Goal: Information Seeking & Learning: Compare options

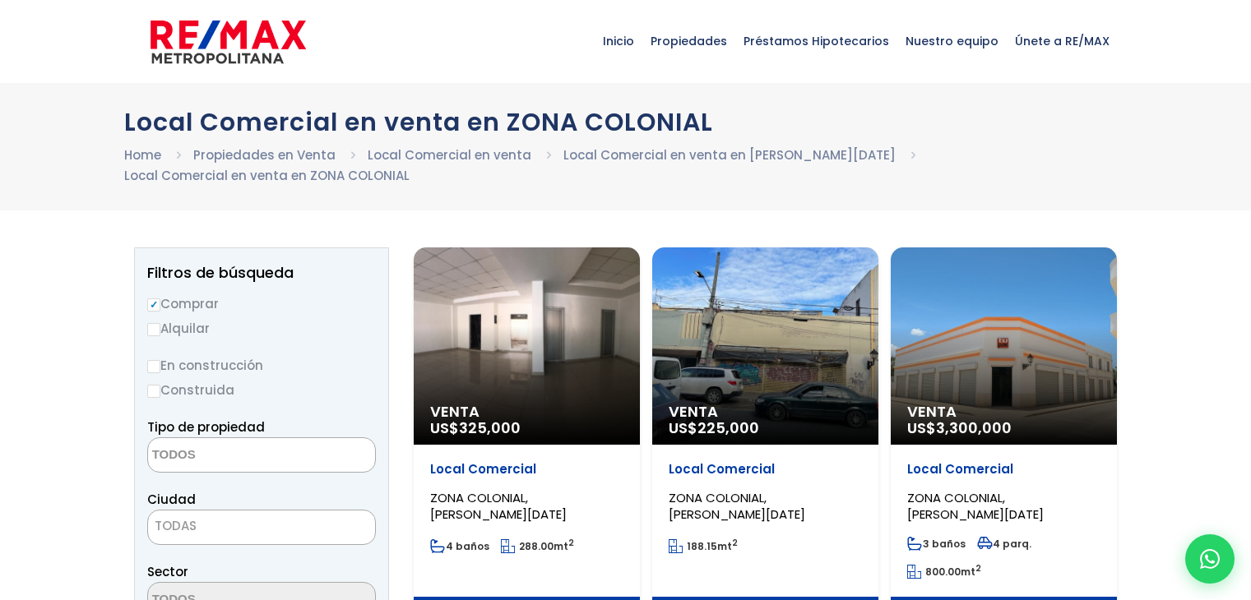
select select
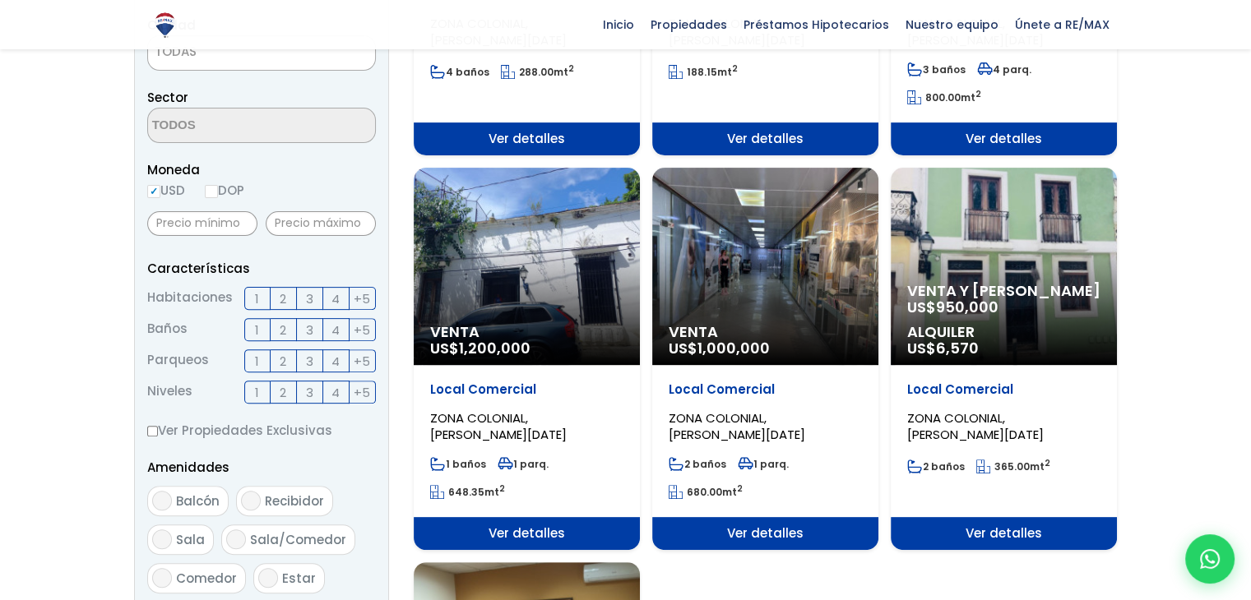
scroll to position [174, 0]
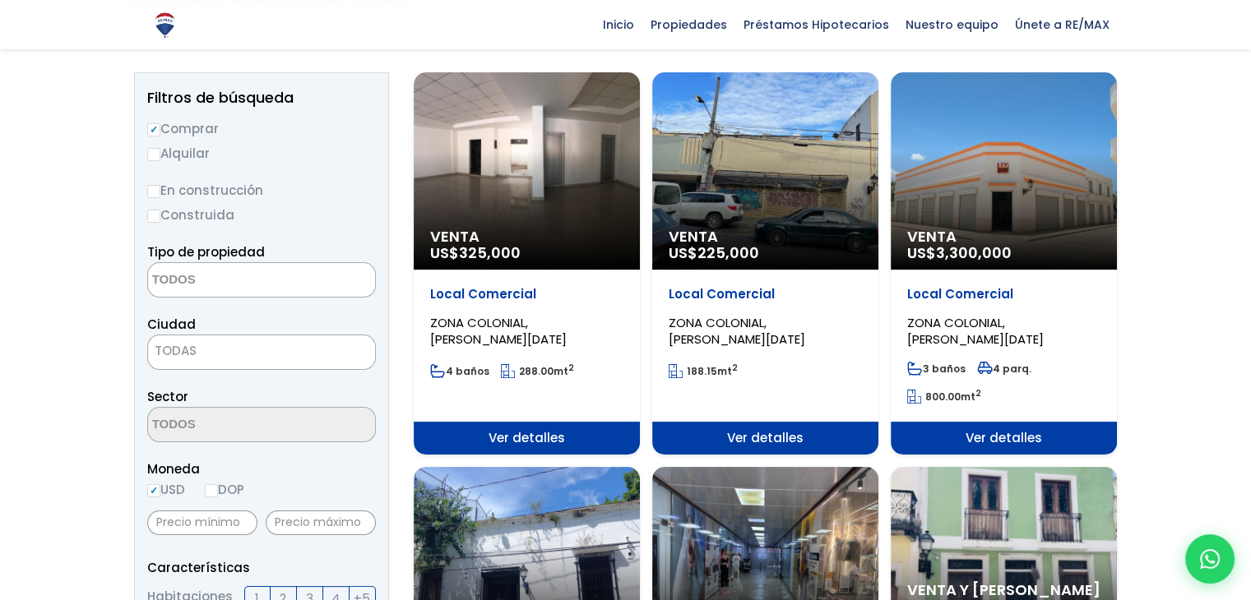
click at [525, 211] on div "Venta US$ 325,000" at bounding box center [527, 170] width 226 height 197
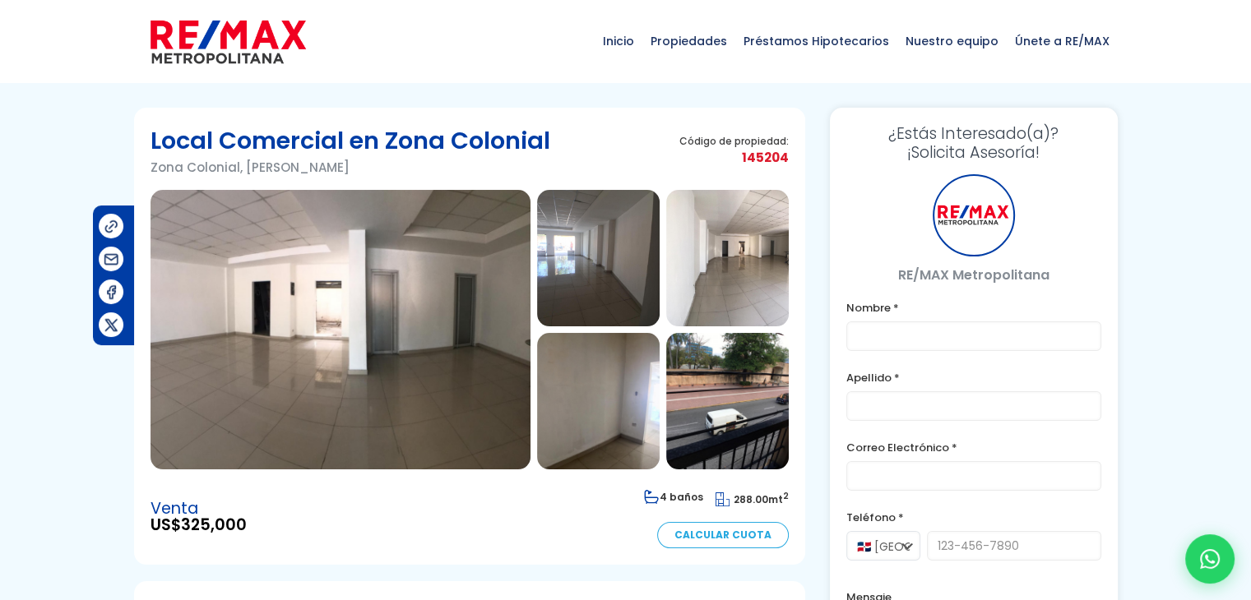
click at [423, 317] on img at bounding box center [341, 330] width 380 height 280
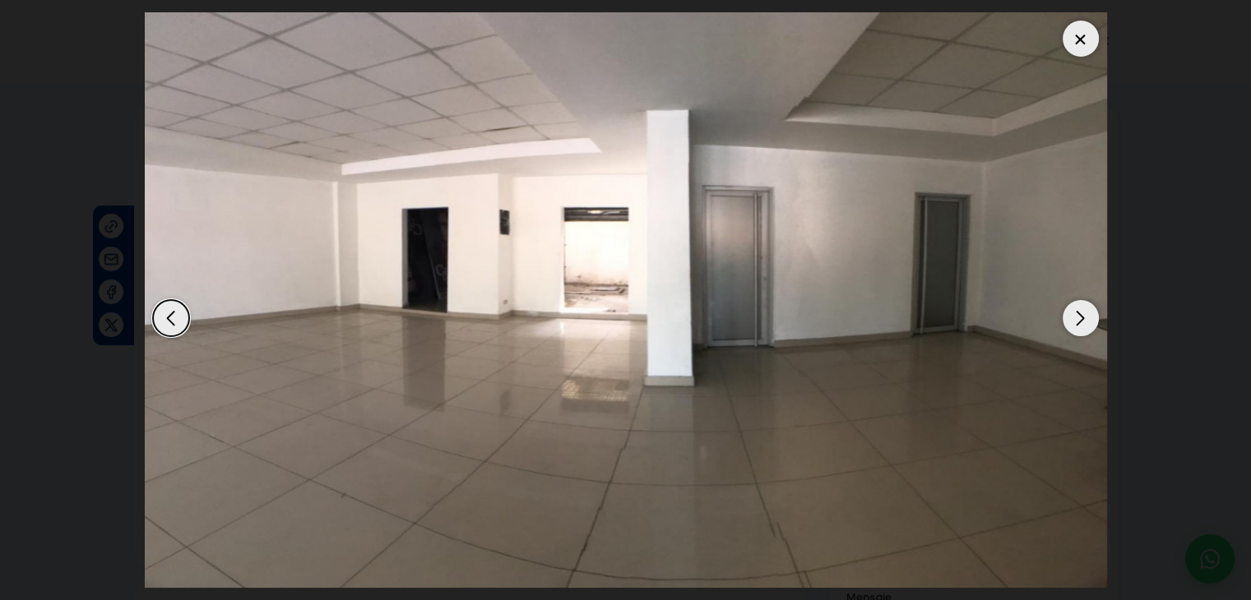
click at [1076, 319] on div "Next slide" at bounding box center [1081, 318] width 36 height 36
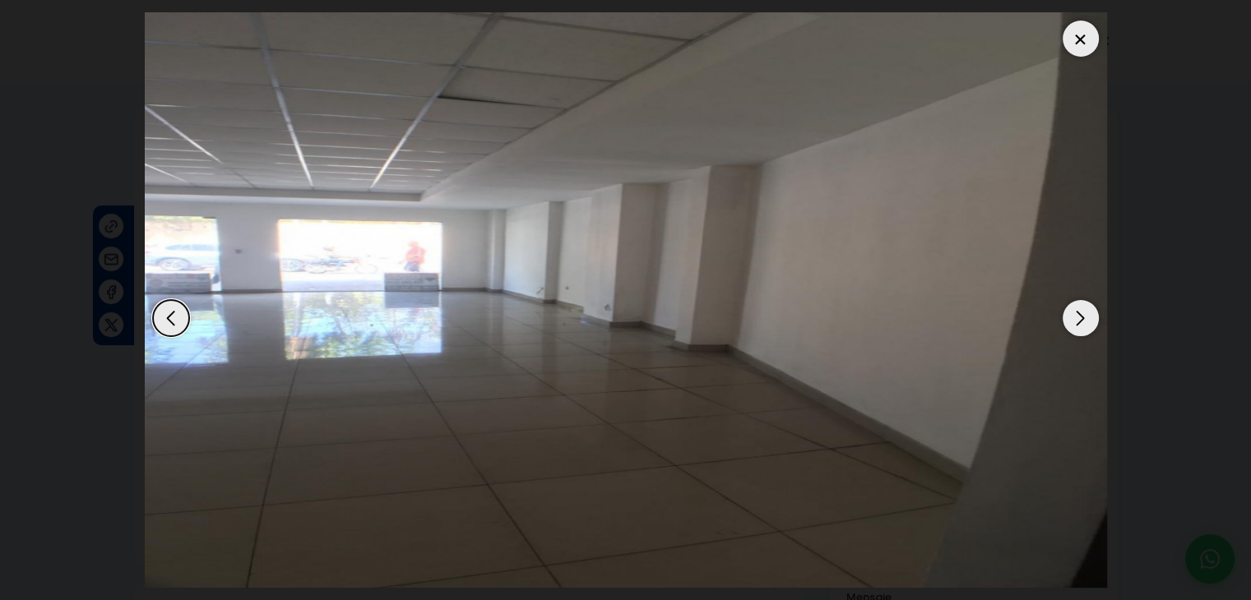
click at [1076, 319] on div "Next slide" at bounding box center [1081, 318] width 36 height 36
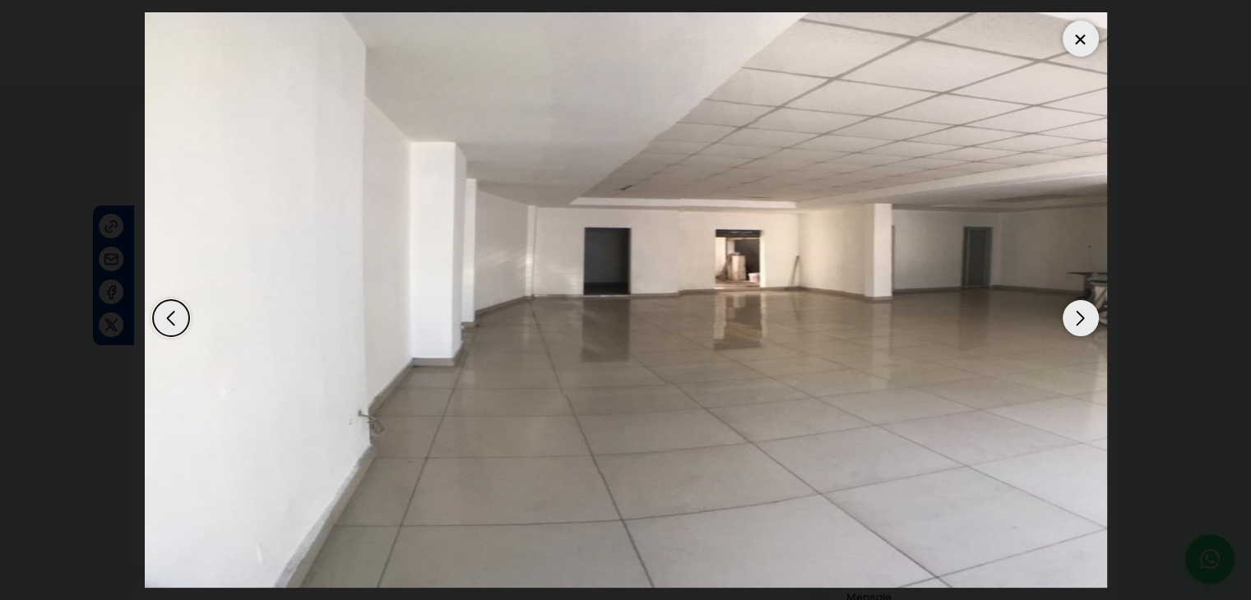
click at [1076, 319] on div "Next slide" at bounding box center [1081, 318] width 36 height 36
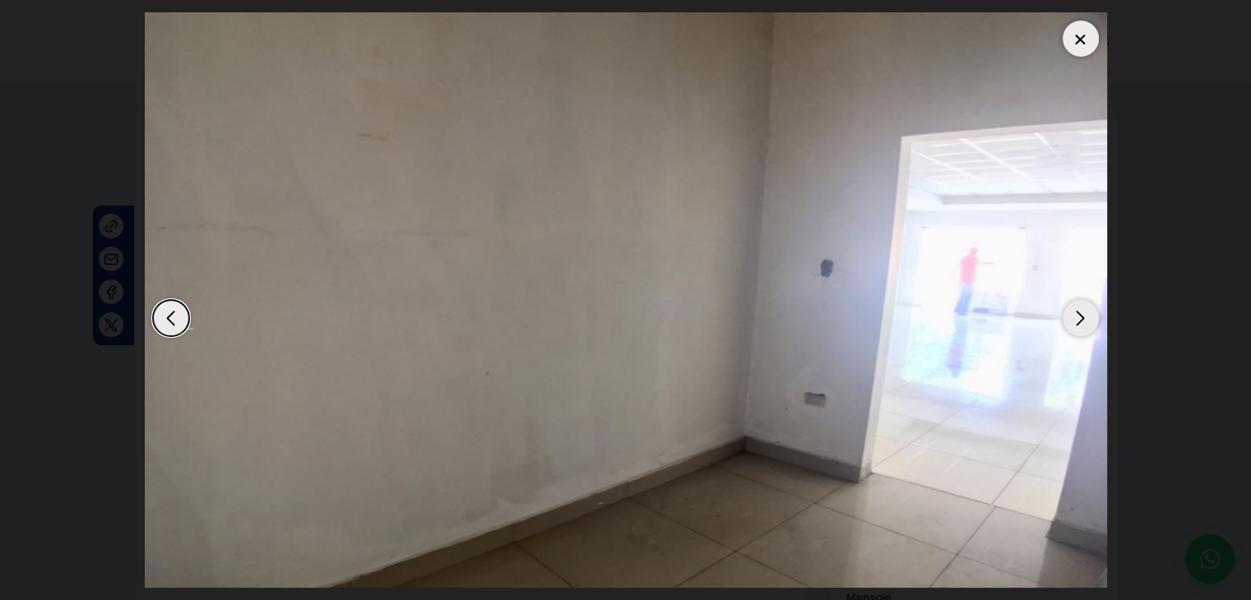
click at [1076, 319] on div "Next slide" at bounding box center [1081, 318] width 36 height 36
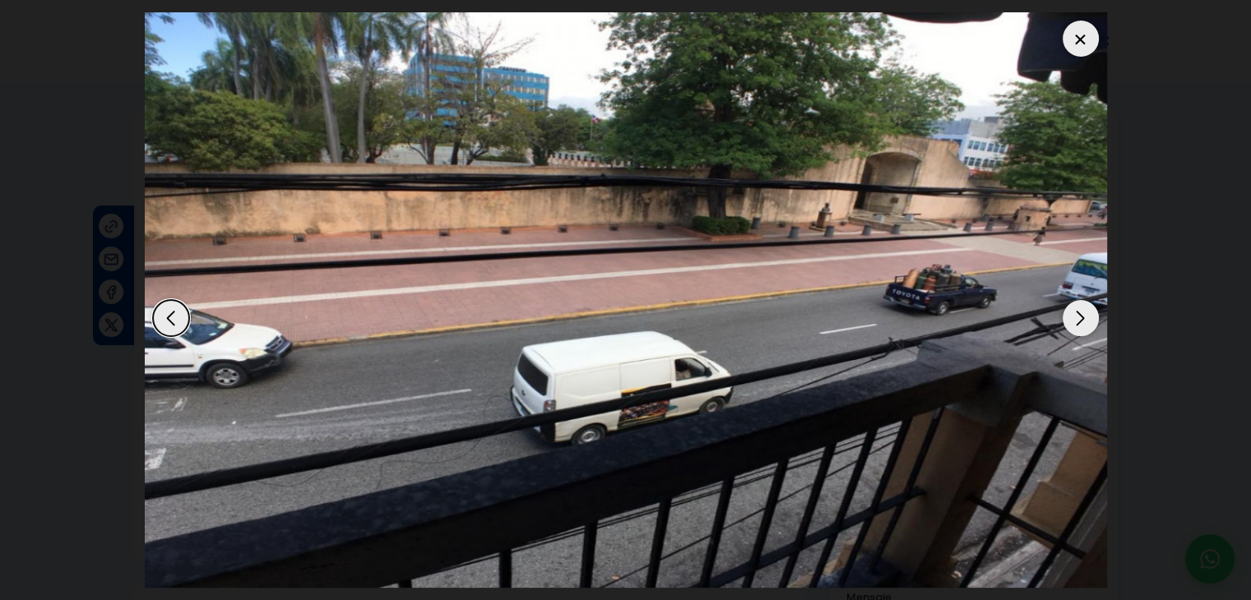
click at [1076, 319] on div "Next slide" at bounding box center [1081, 318] width 36 height 36
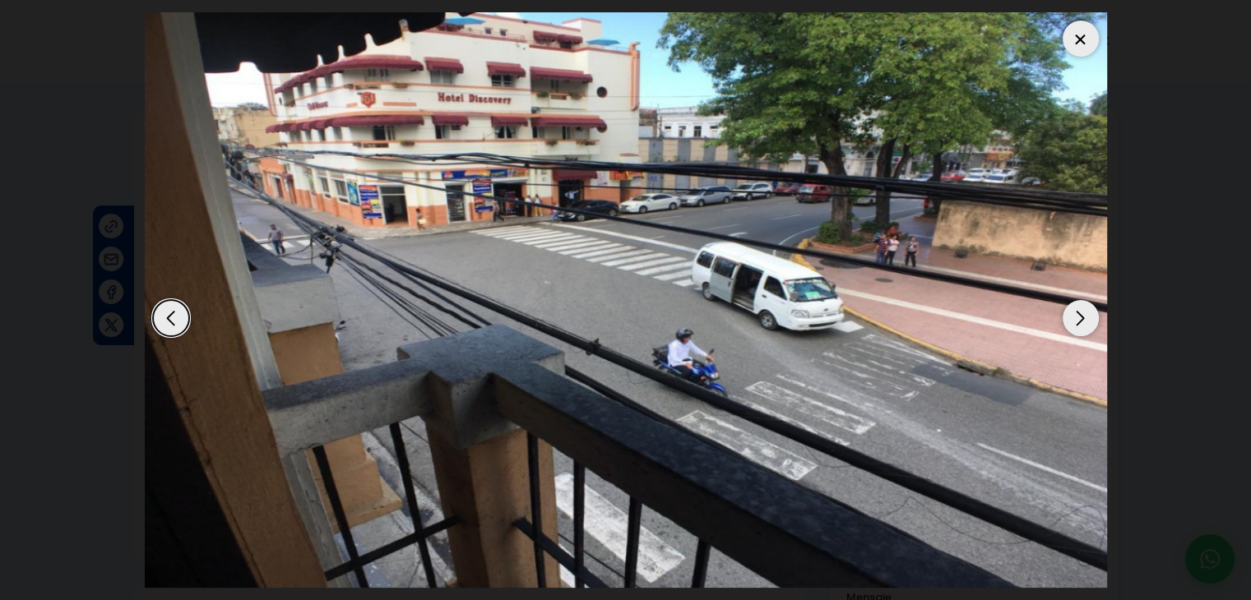
click at [1076, 319] on div "Next slide" at bounding box center [1081, 318] width 36 height 36
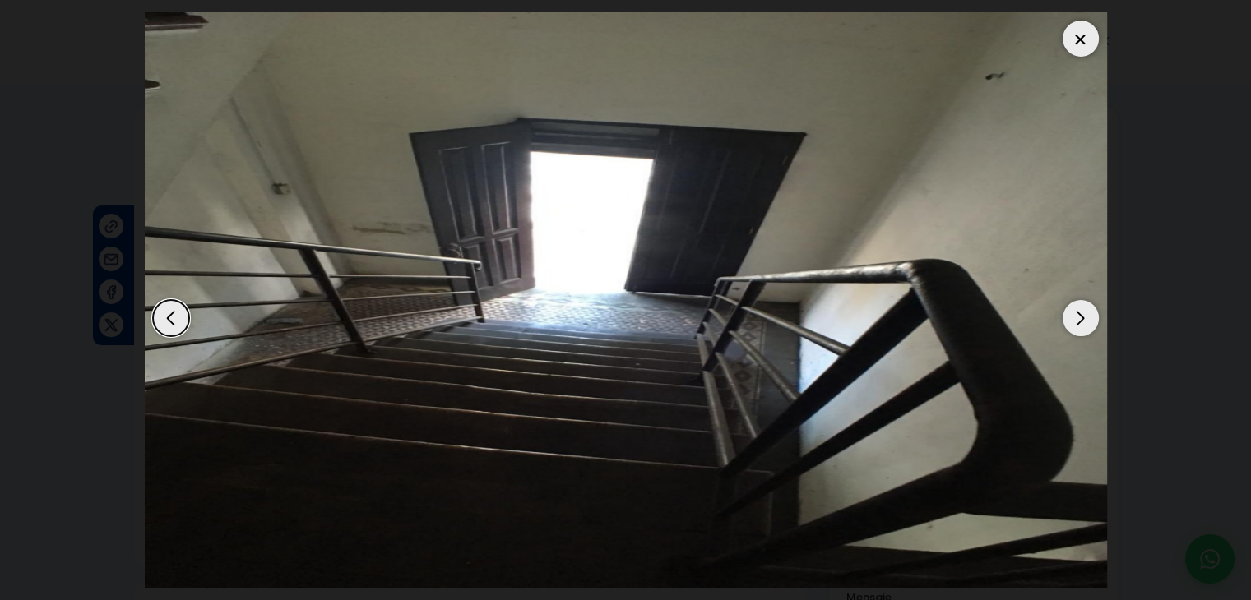
click at [1076, 319] on div "Next slide" at bounding box center [1081, 318] width 36 height 36
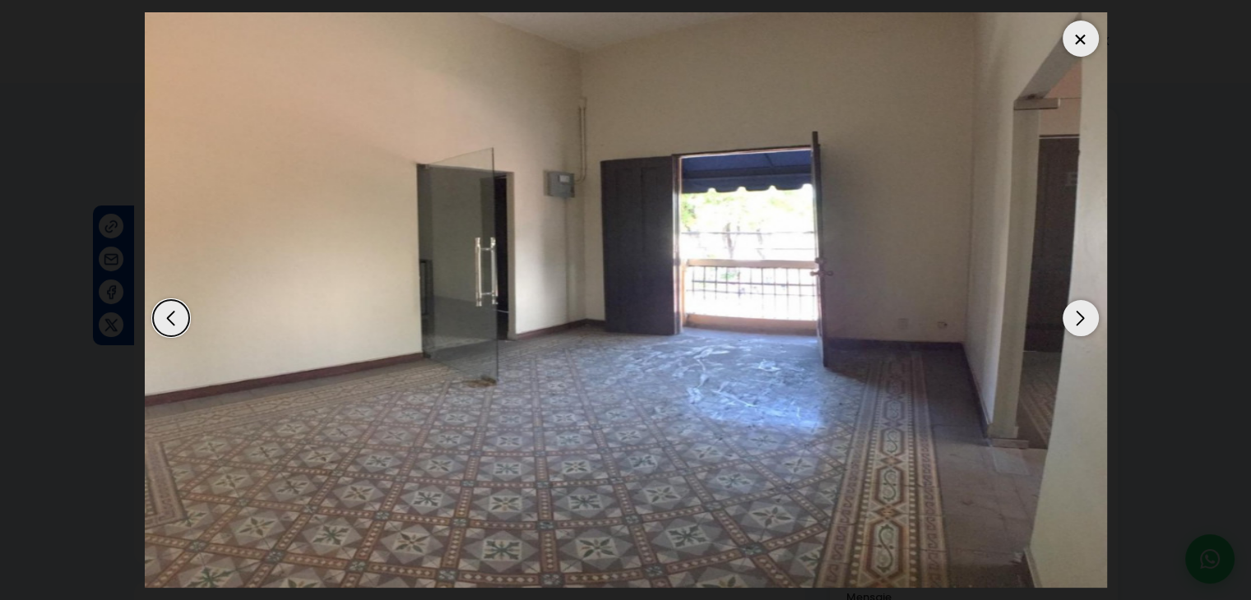
click at [1076, 319] on div "Next slide" at bounding box center [1081, 318] width 36 height 36
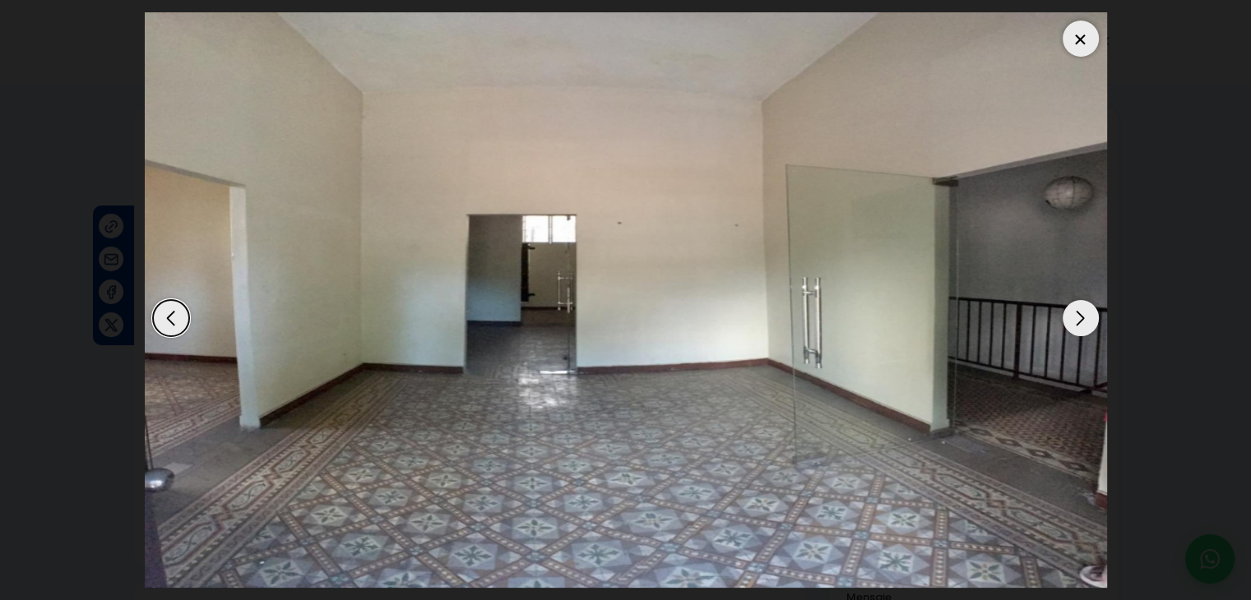
click at [1076, 319] on div "Next slide" at bounding box center [1081, 318] width 36 height 36
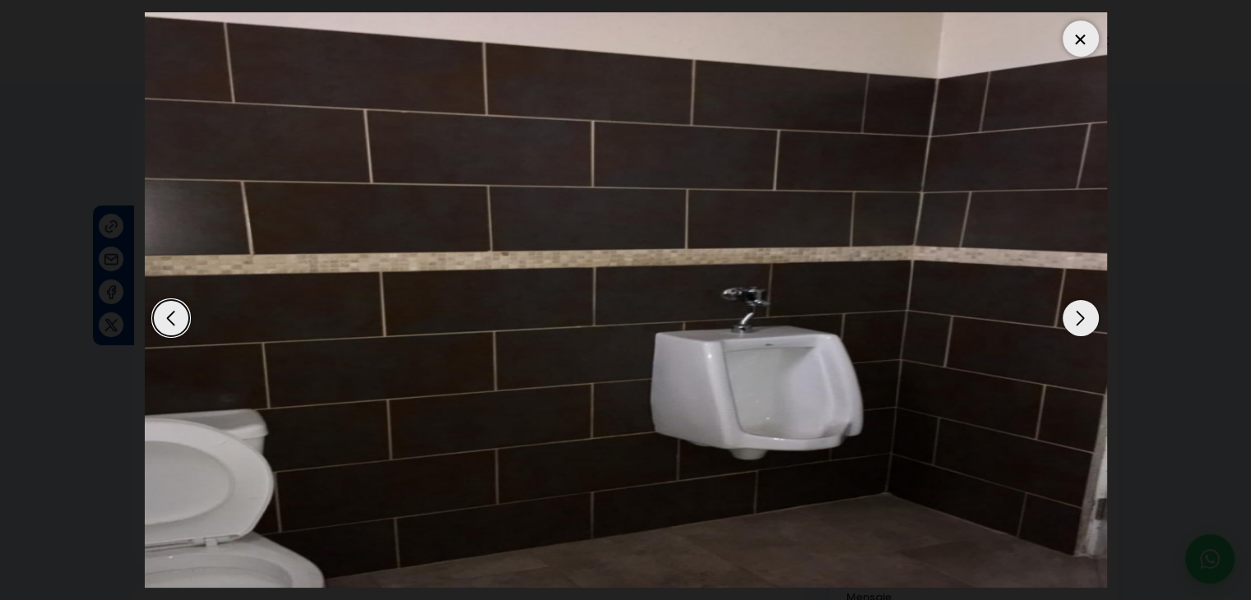
click at [1076, 318] on div "Next slide" at bounding box center [1081, 318] width 36 height 36
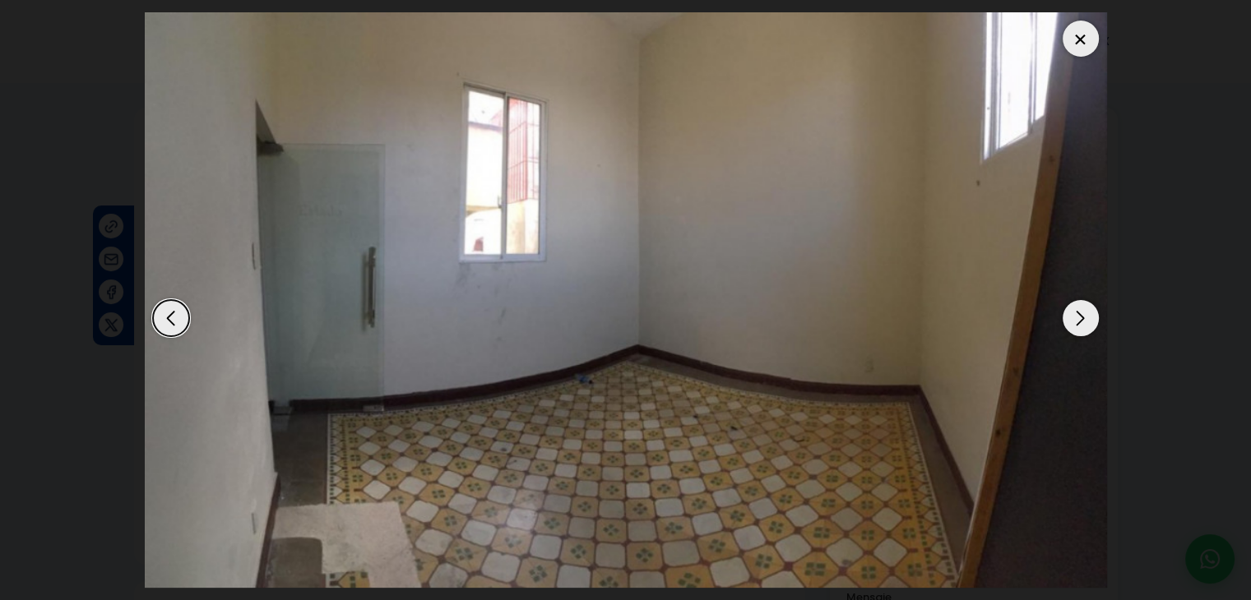
click at [1076, 318] on div "Next slide" at bounding box center [1081, 318] width 36 height 36
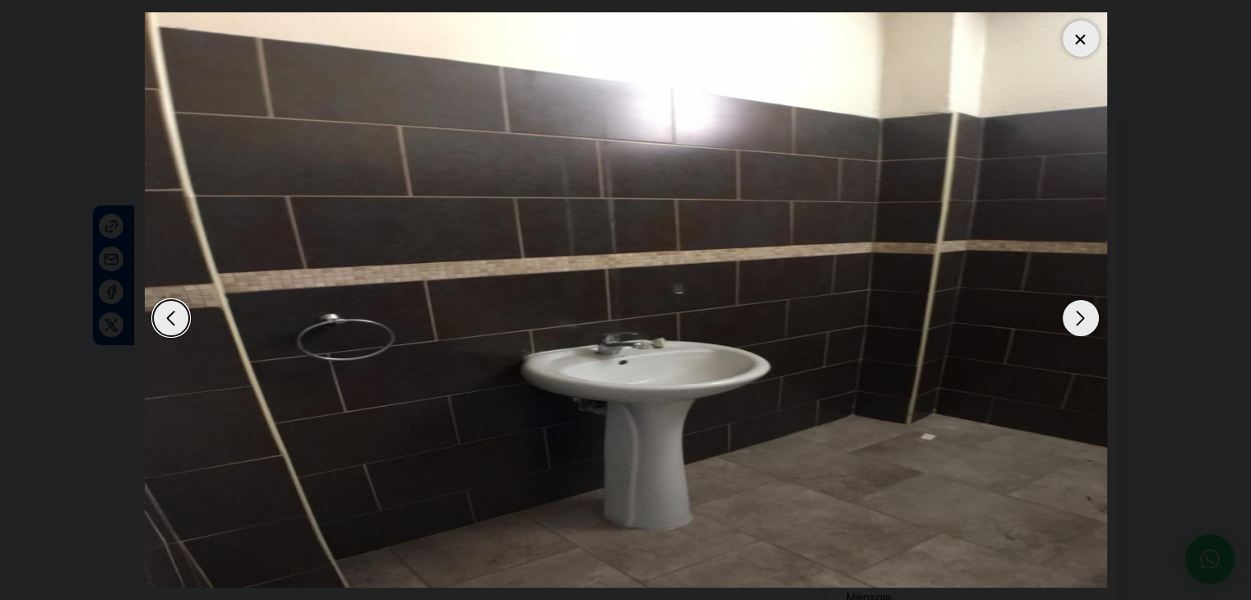
click at [1076, 318] on div "Next slide" at bounding box center [1081, 318] width 36 height 36
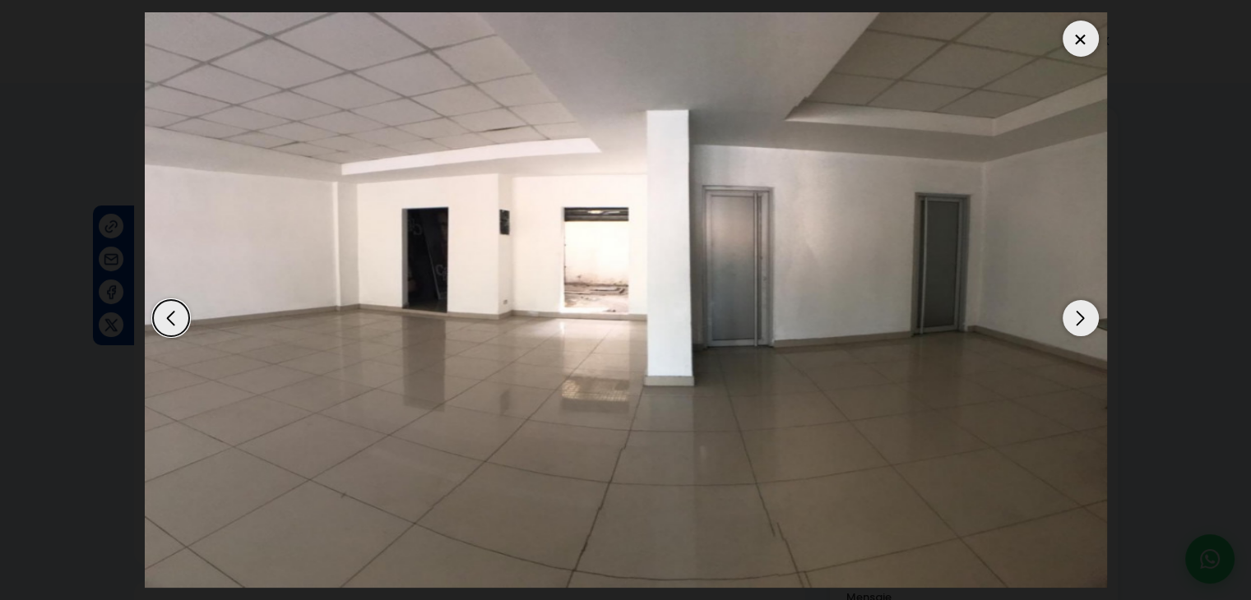
click at [1083, 41] on div at bounding box center [1081, 39] width 36 height 36
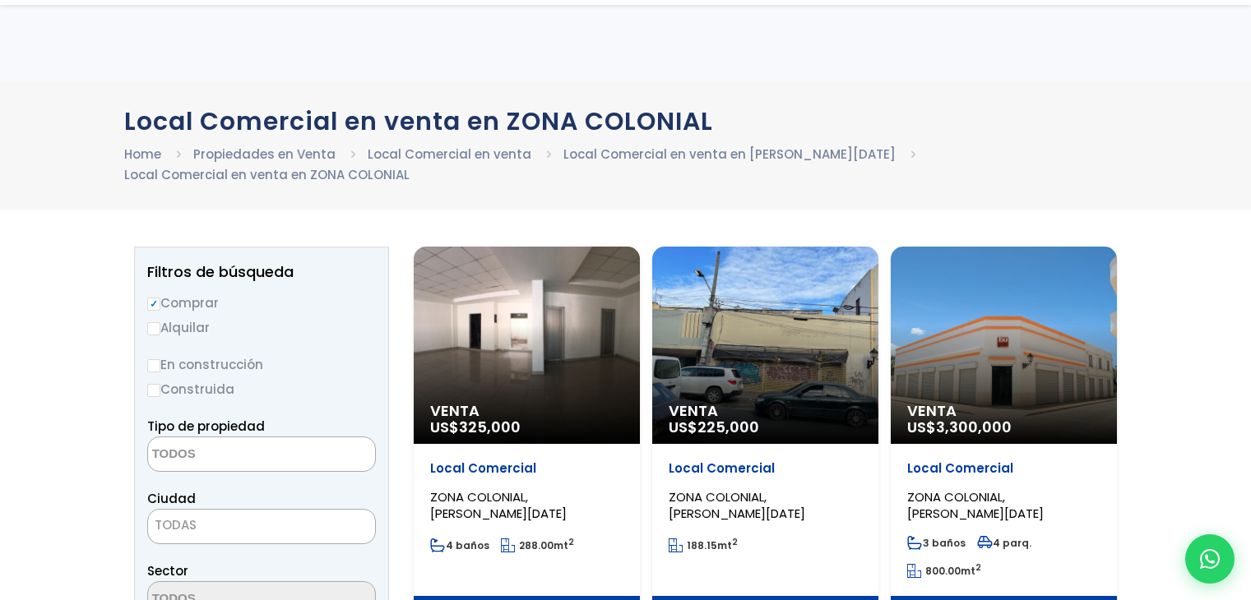
select select
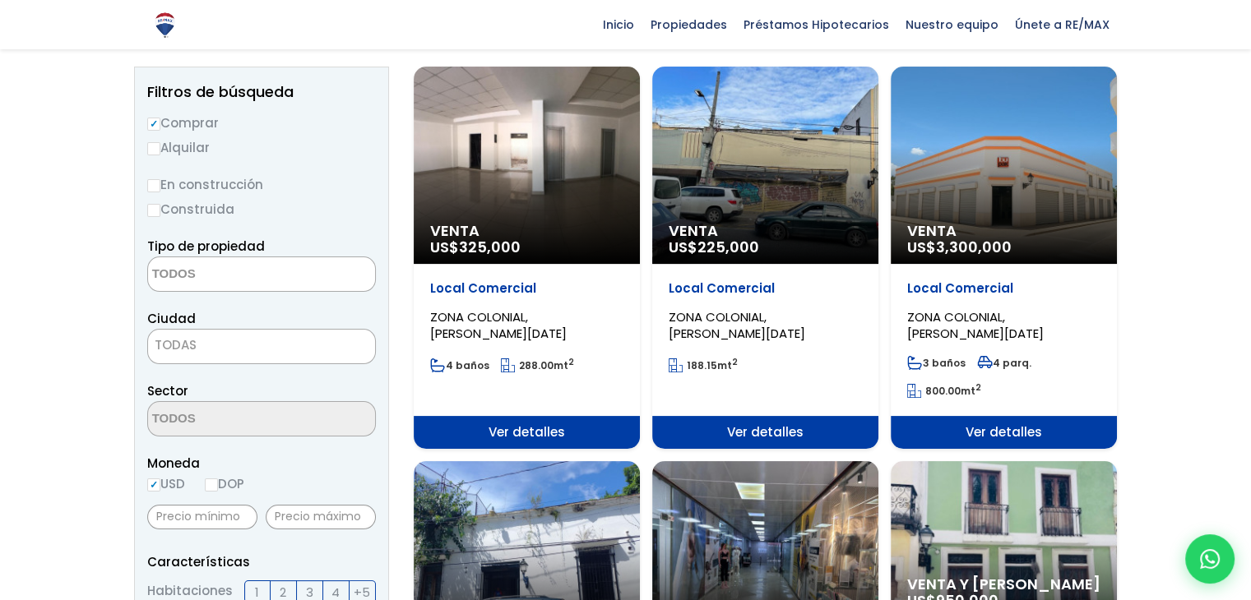
scroll to position [174, 0]
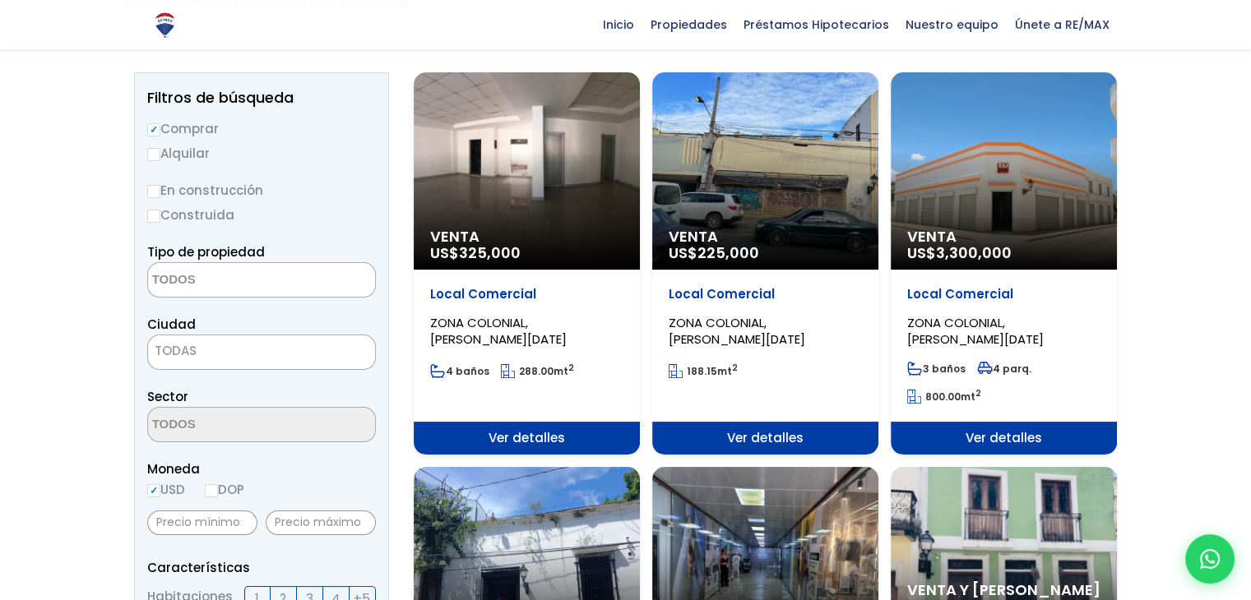
click at [767, 219] on div "Venta US$ 225,000" at bounding box center [765, 170] width 226 height 197
click at [770, 436] on span "Ver detalles" at bounding box center [765, 438] width 226 height 33
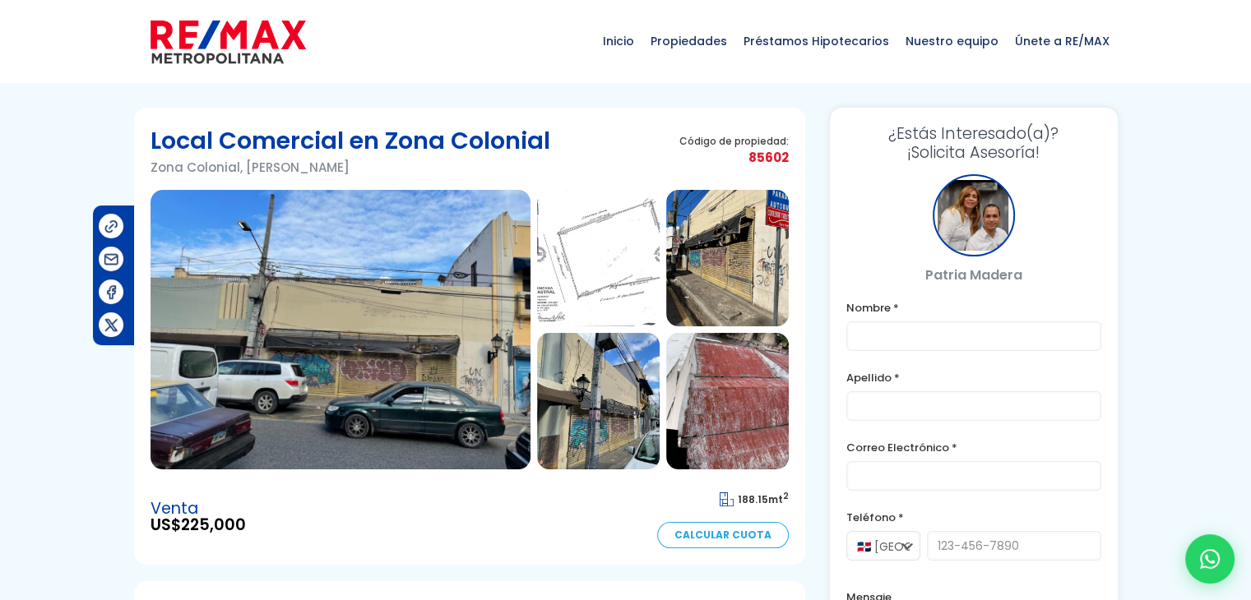
click at [438, 403] on img at bounding box center [341, 330] width 380 height 280
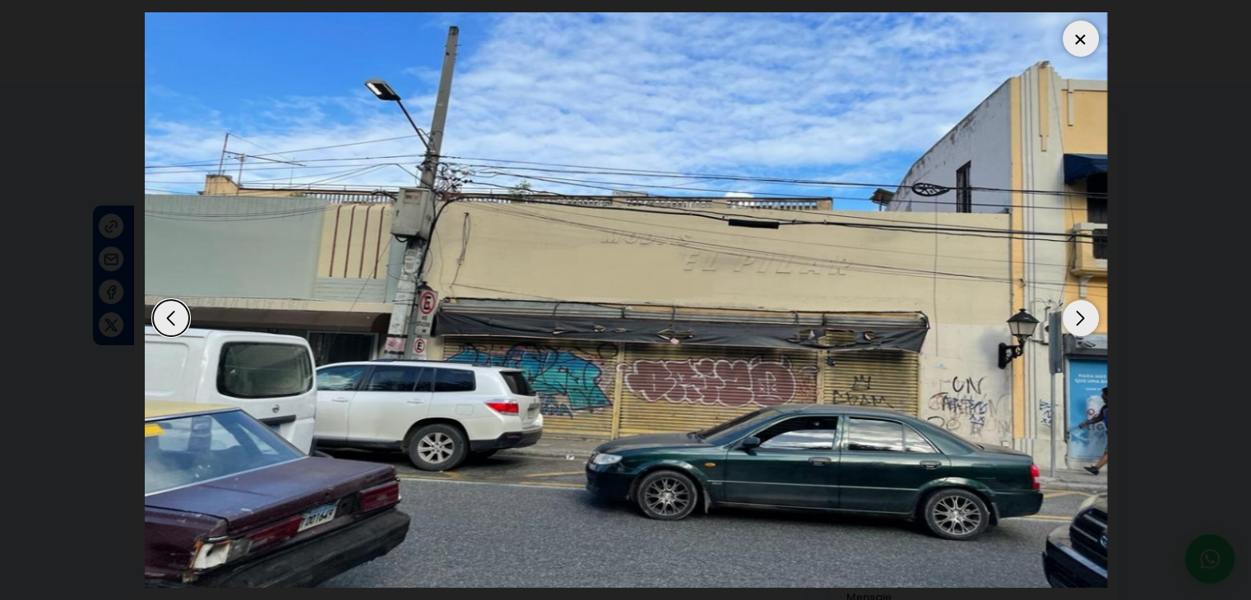
click at [1089, 320] on div "Next slide" at bounding box center [1081, 318] width 36 height 36
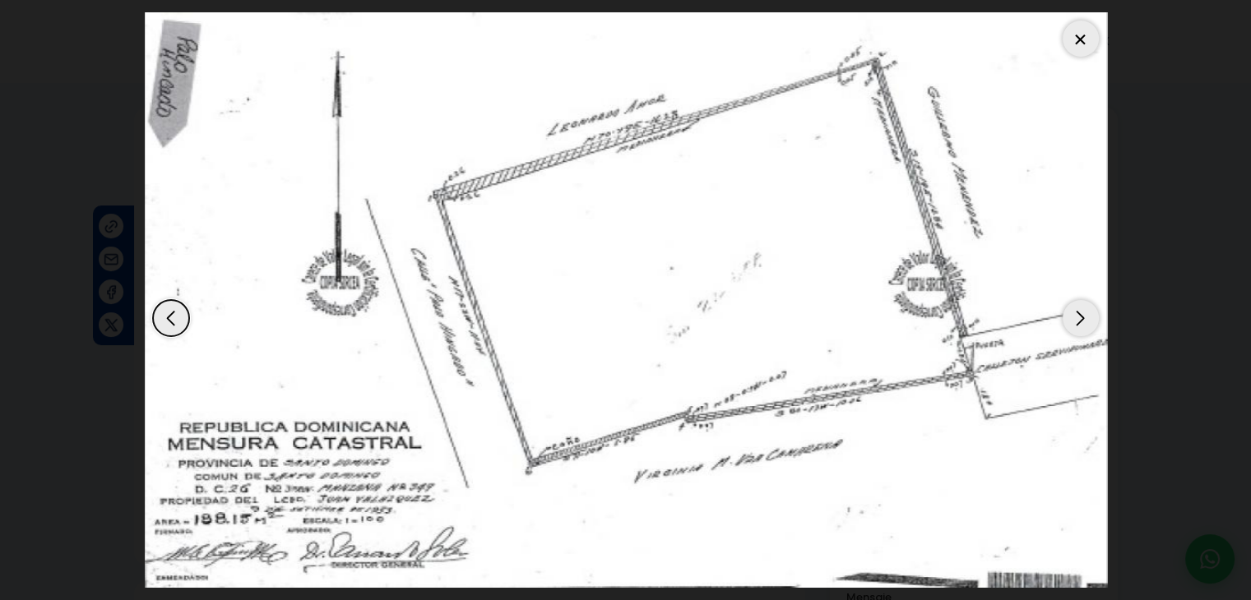
click at [1089, 320] on div "Next slide" at bounding box center [1081, 318] width 36 height 36
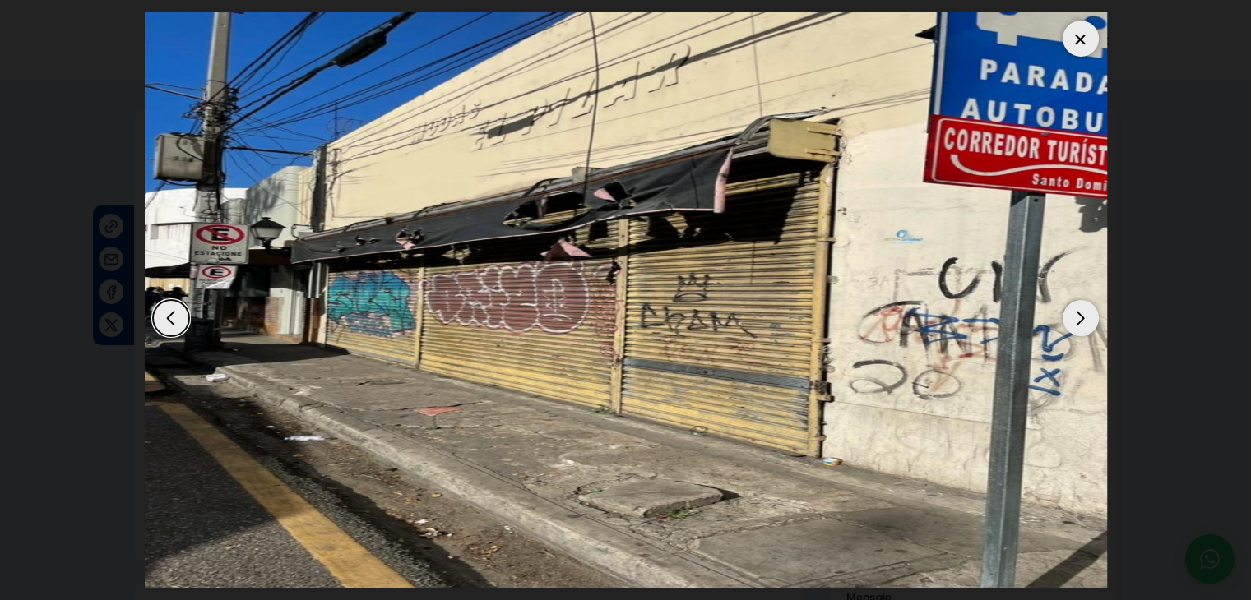
click at [1089, 320] on div "Next slide" at bounding box center [1081, 318] width 36 height 36
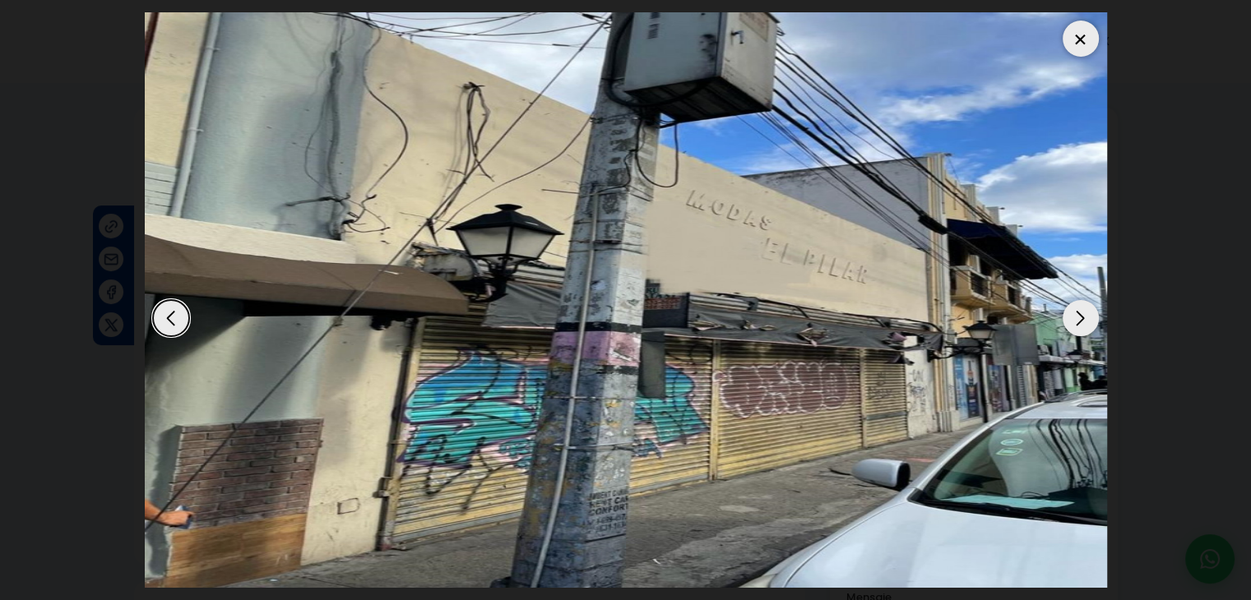
click at [1089, 320] on div "Next slide" at bounding box center [1081, 318] width 36 height 36
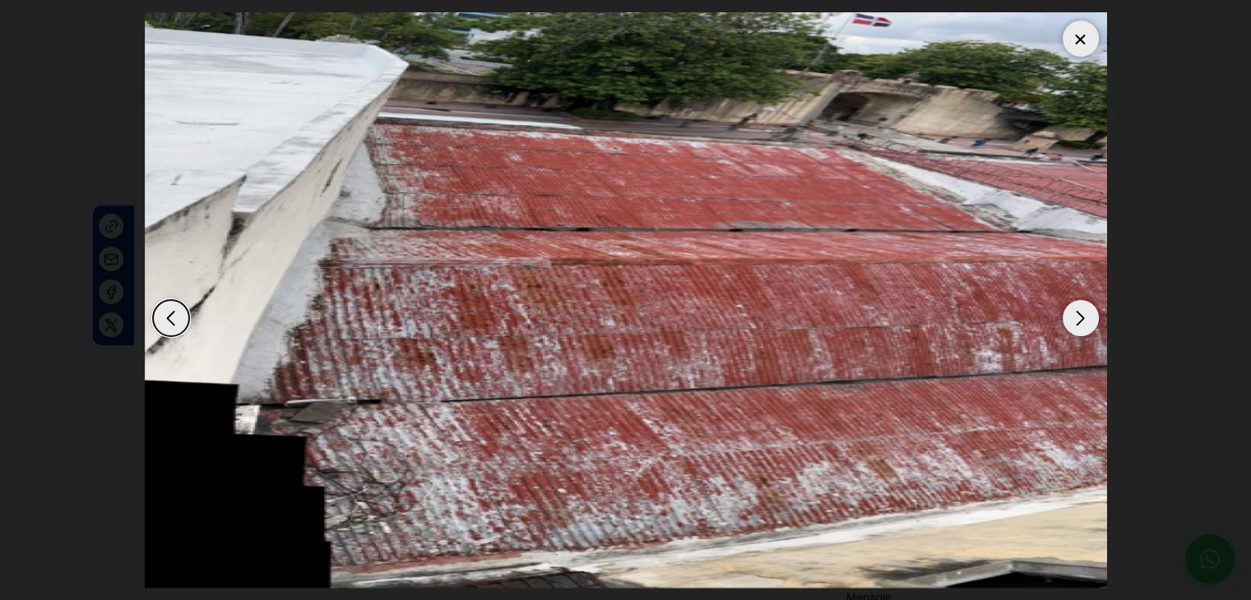
click at [1089, 320] on div "Next slide" at bounding box center [1081, 318] width 36 height 36
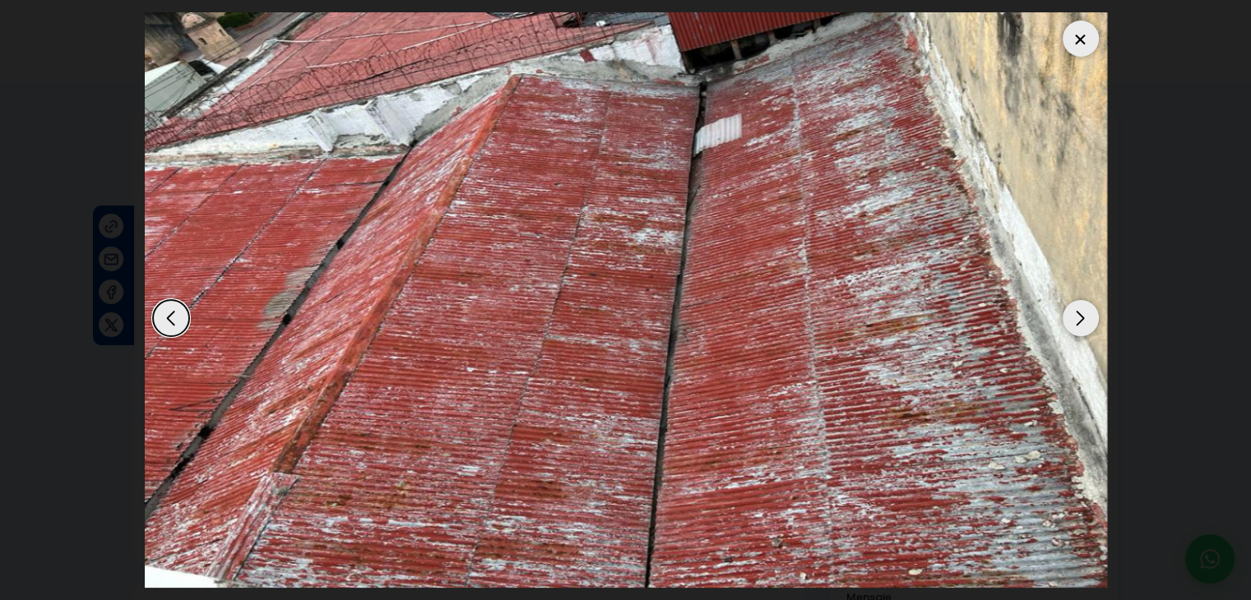
click at [1089, 320] on div "Next slide" at bounding box center [1081, 318] width 36 height 36
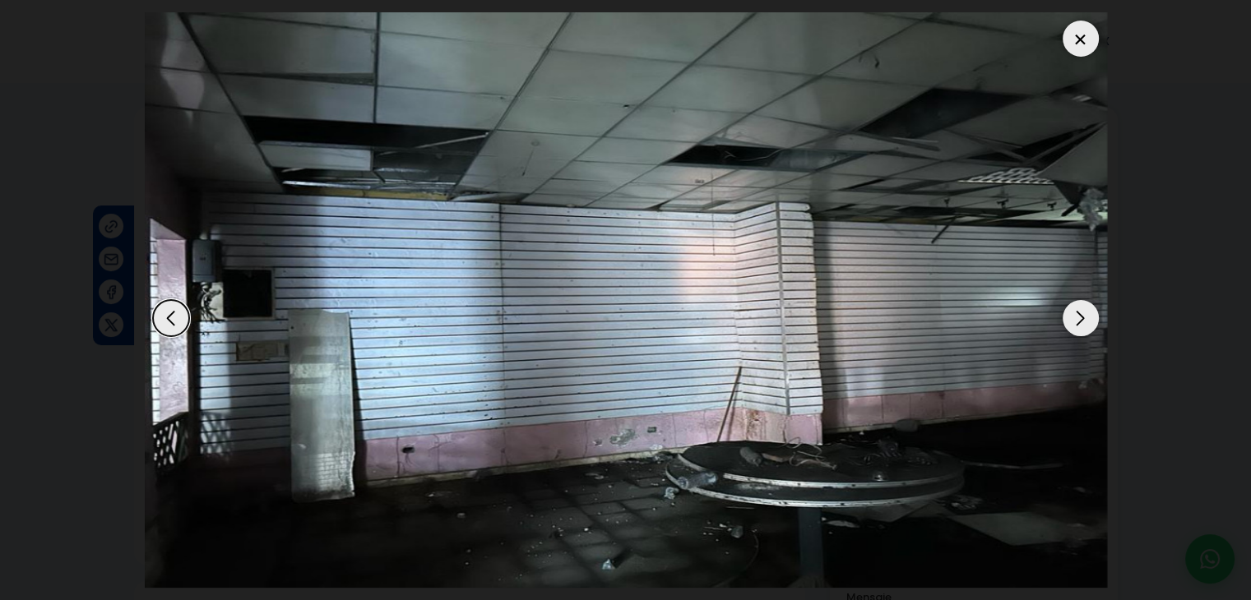
click at [1089, 320] on div "Next slide" at bounding box center [1081, 318] width 36 height 36
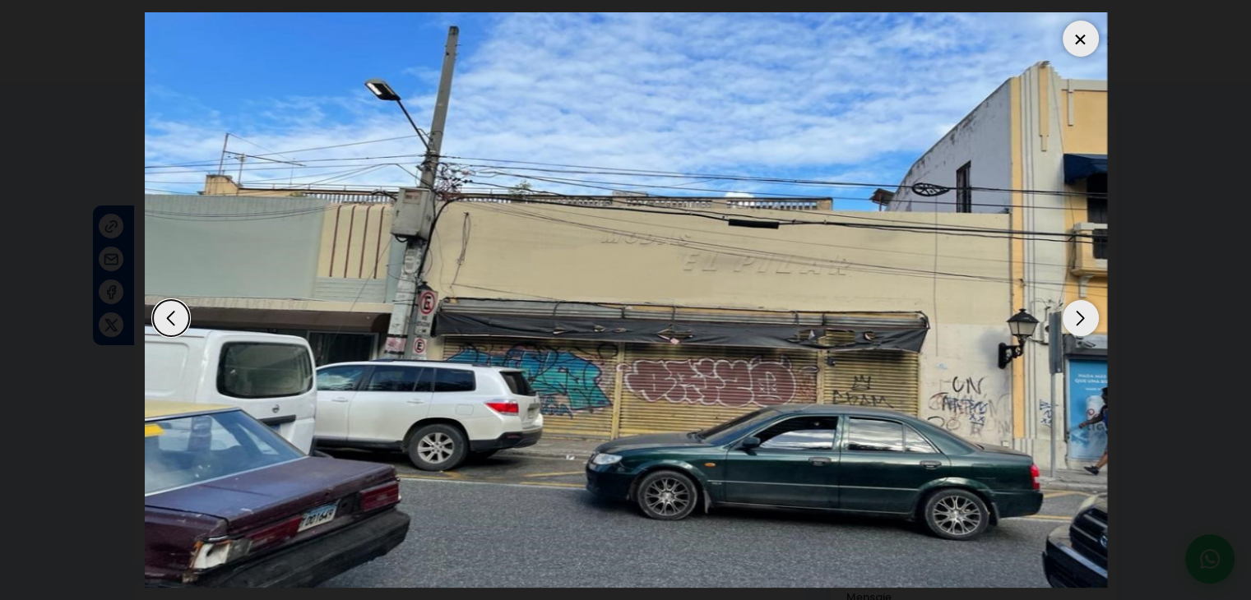
click at [1089, 320] on div "Next slide" at bounding box center [1081, 318] width 36 height 36
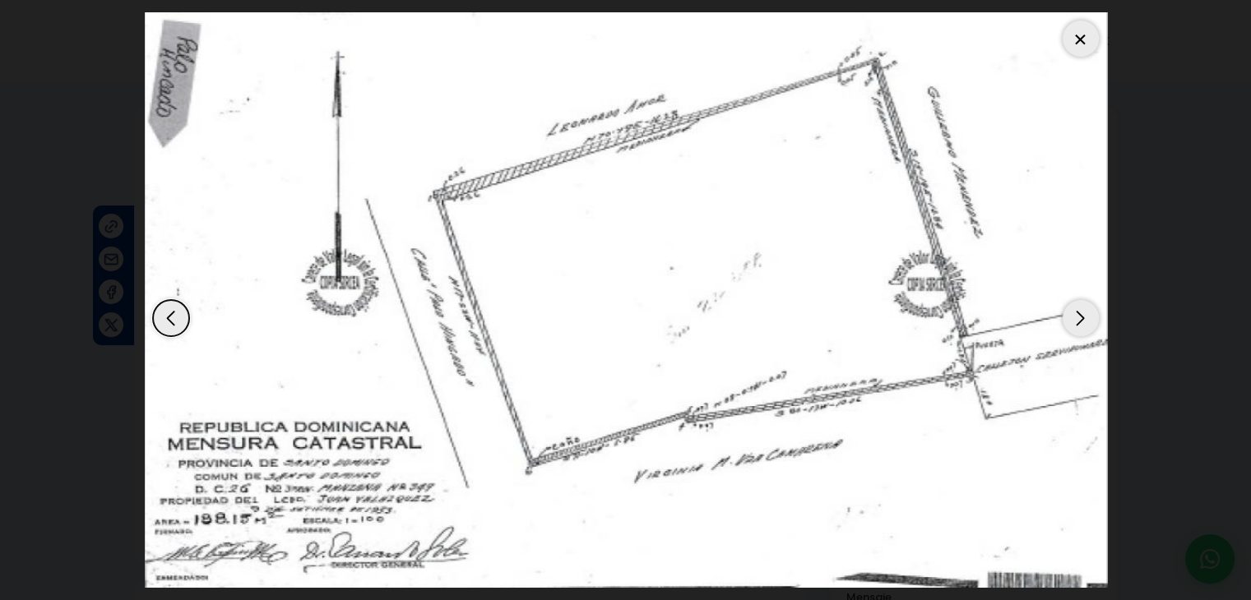
click at [1097, 38] on div at bounding box center [1081, 39] width 36 height 36
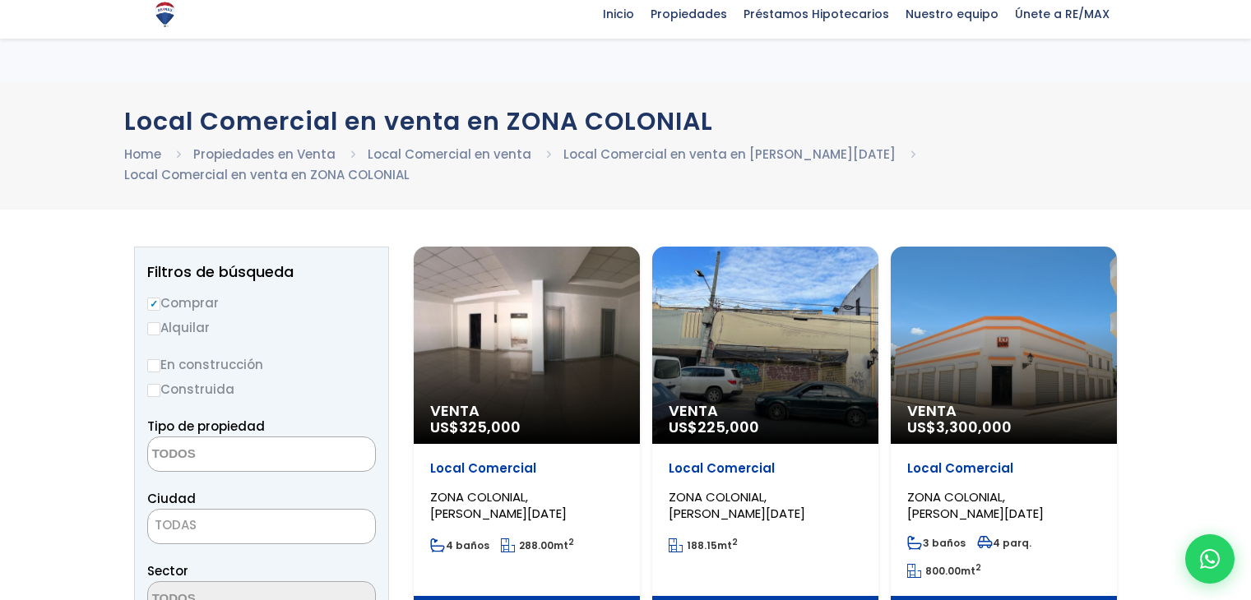
select select
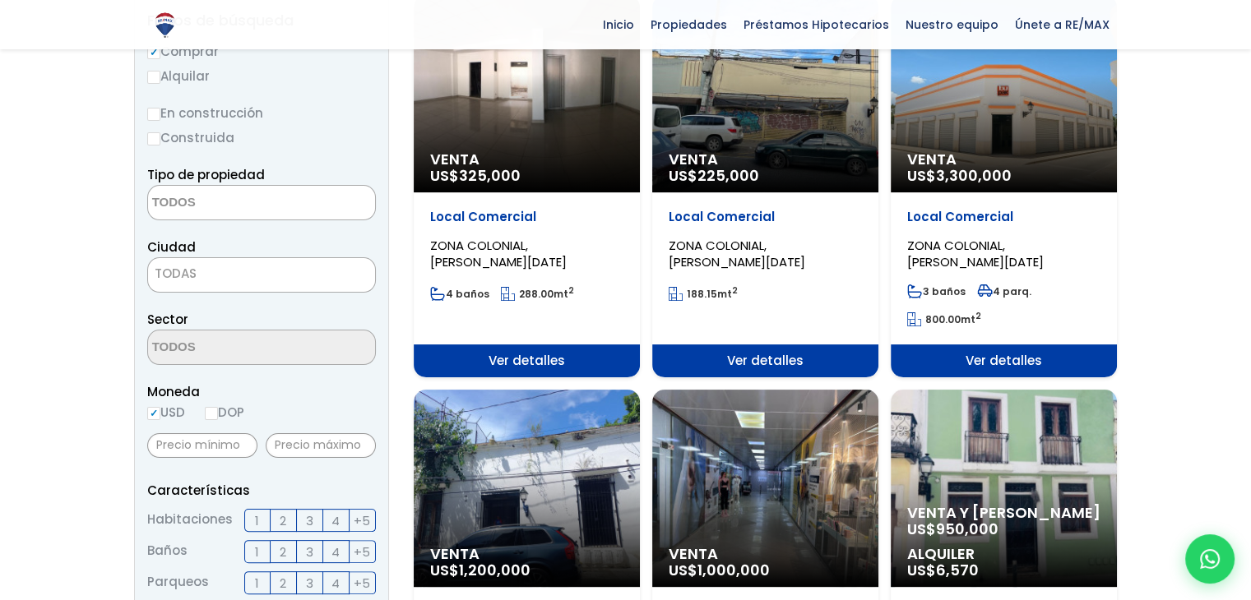
scroll to position [257, 0]
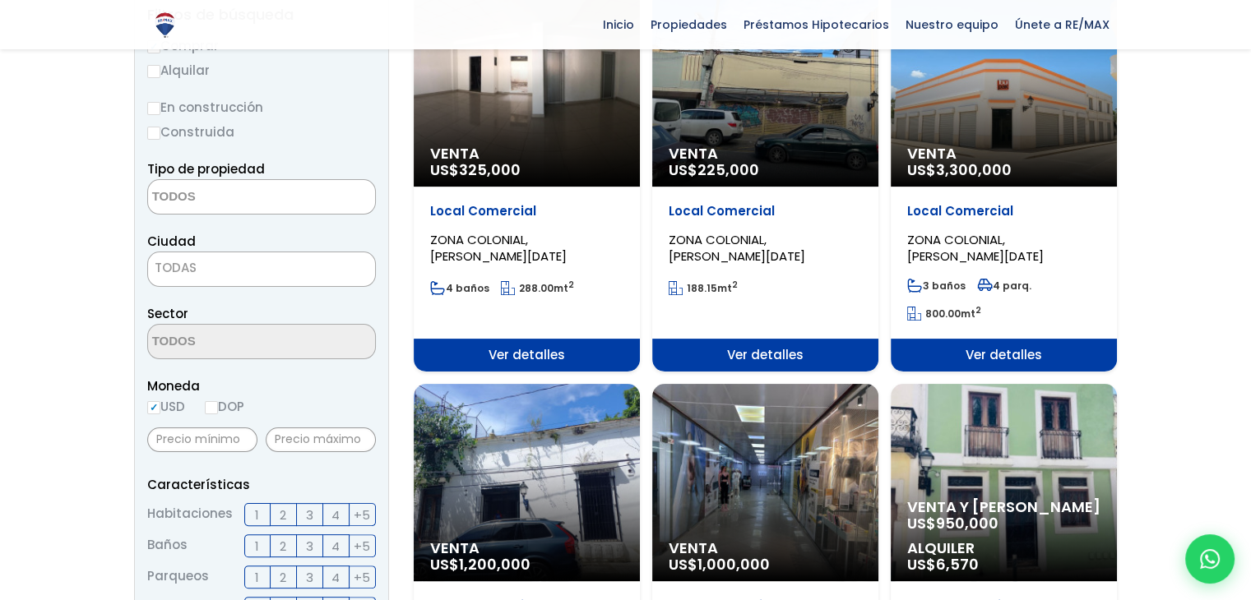
click at [1043, 172] on p "Venta US$ 3,300,000" at bounding box center [1003, 162] width 193 height 33
click at [1022, 162] on p "Venta US$ 3,300,000" at bounding box center [1003, 162] width 193 height 33
click at [941, 208] on p "Local Comercial" at bounding box center [1003, 211] width 193 height 16
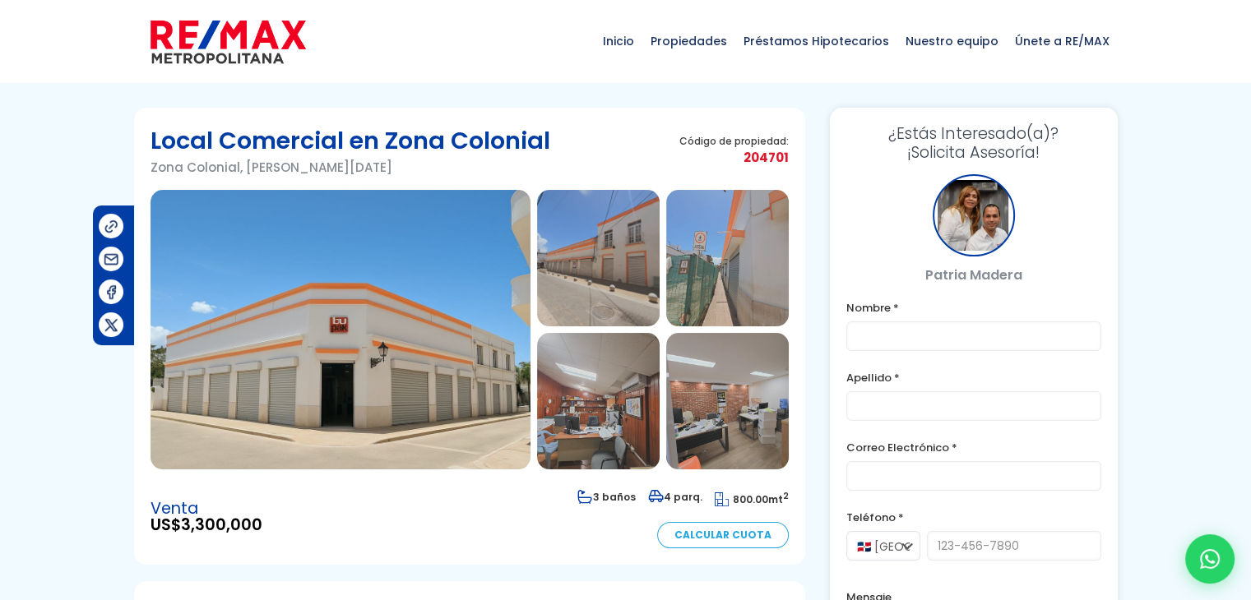
click at [325, 330] on img at bounding box center [341, 330] width 380 height 280
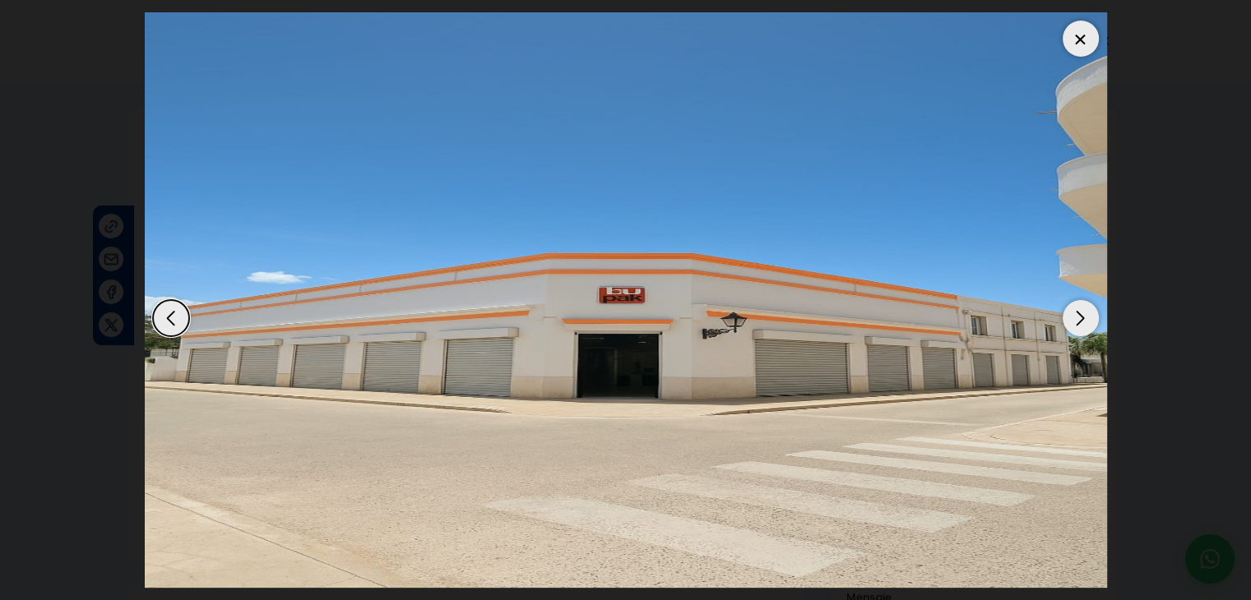
click at [1075, 317] on div "Next slide" at bounding box center [1081, 318] width 36 height 36
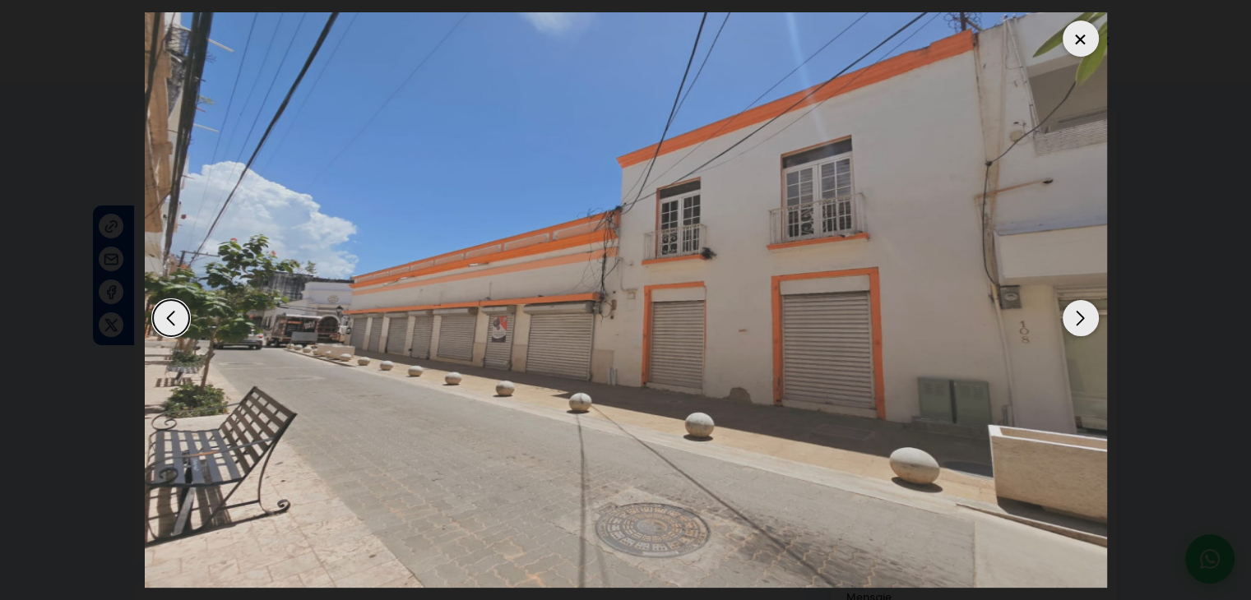
click at [1075, 317] on div "Next slide" at bounding box center [1081, 318] width 36 height 36
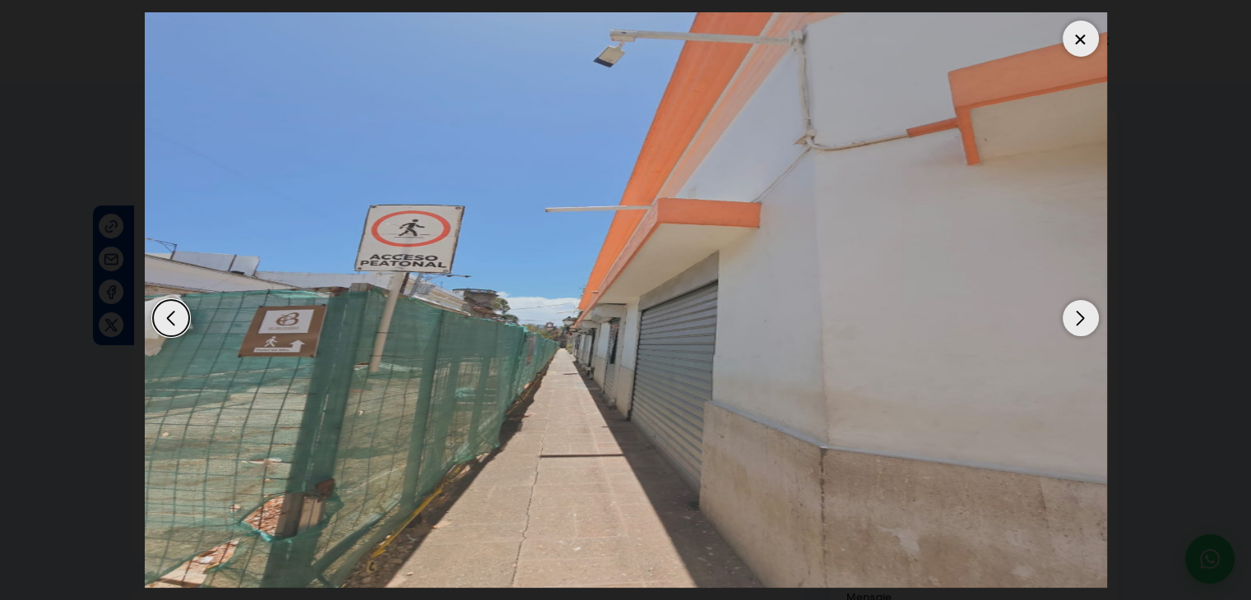
click at [1075, 317] on div "Next slide" at bounding box center [1081, 318] width 36 height 36
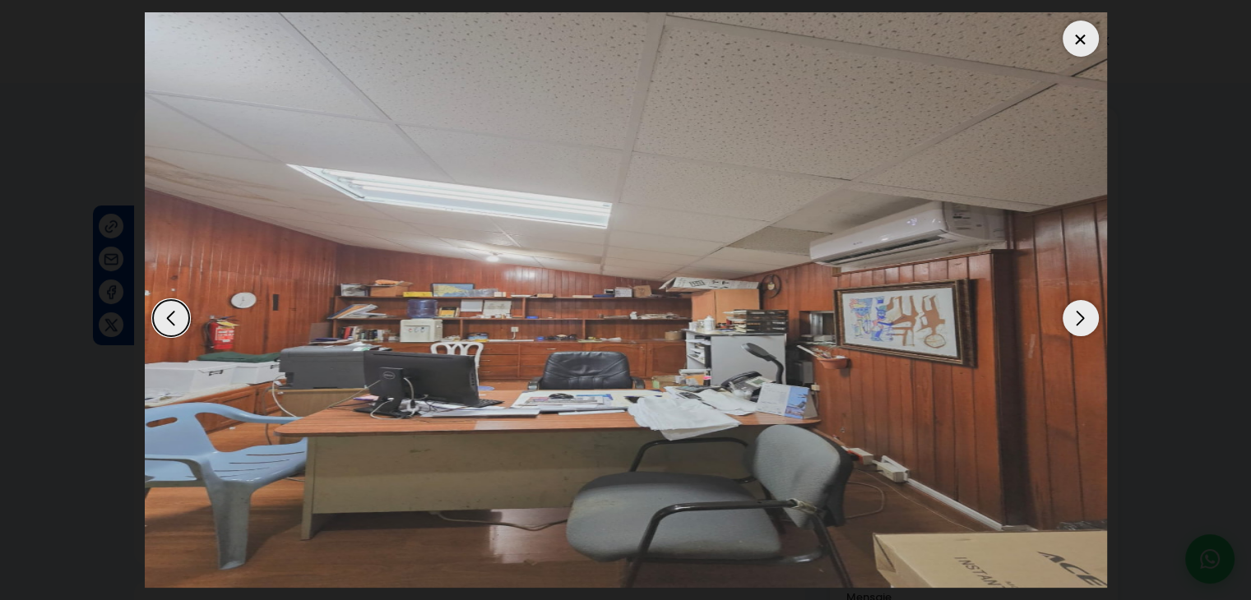
click at [1075, 317] on div "Next slide" at bounding box center [1081, 318] width 36 height 36
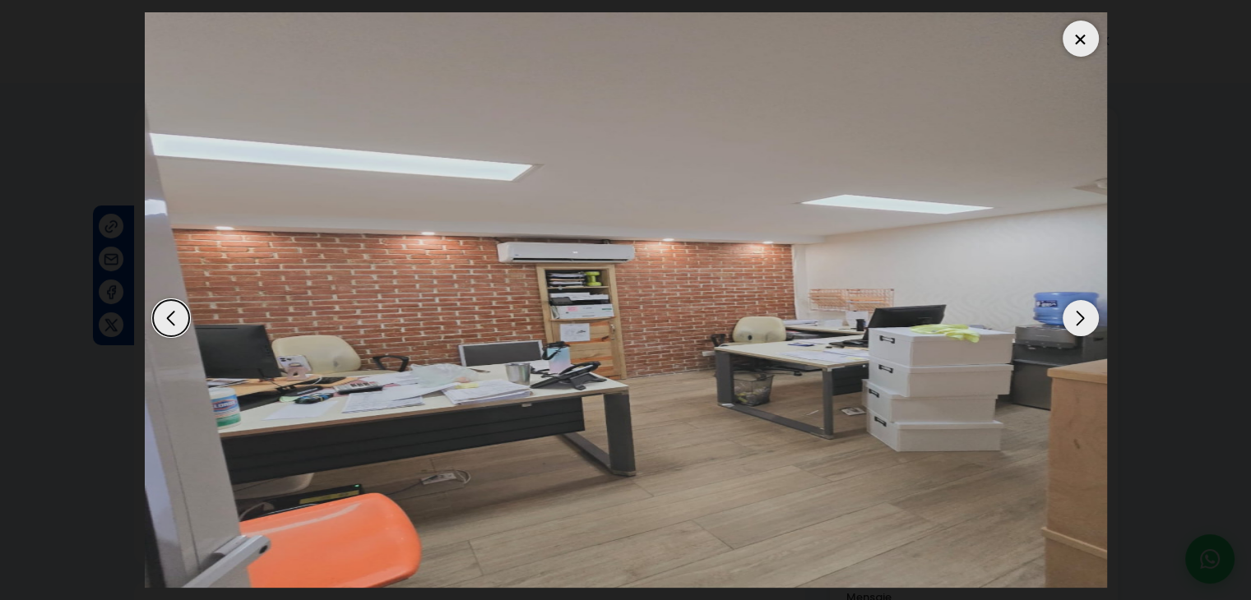
click at [1075, 317] on div "Next slide" at bounding box center [1081, 318] width 36 height 36
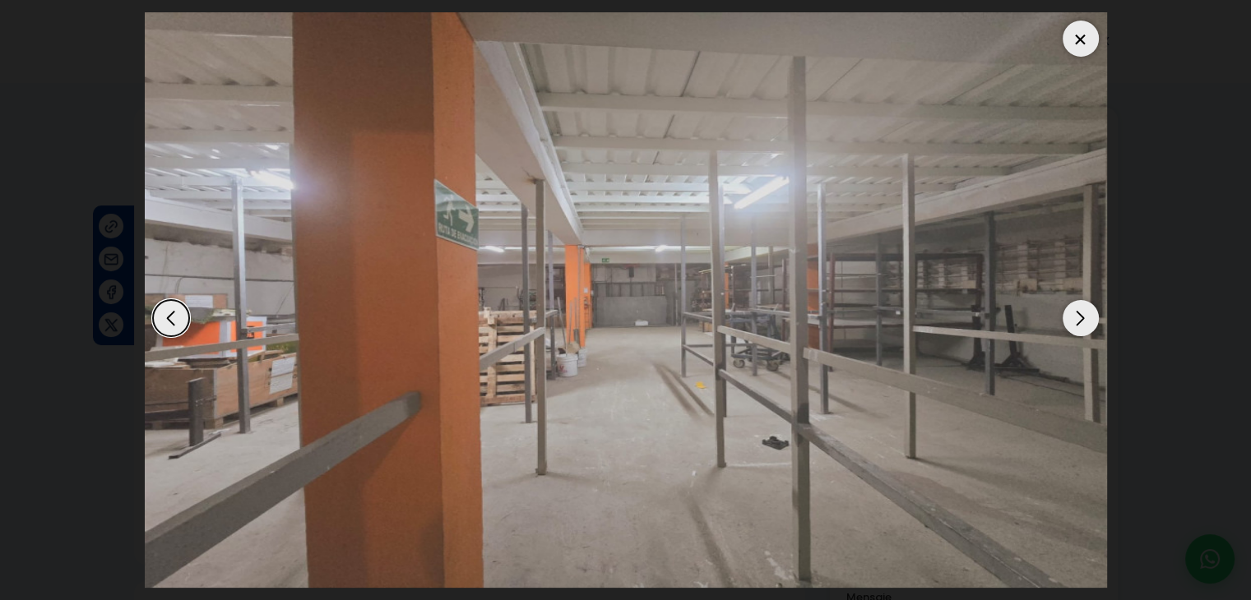
click at [1075, 317] on div "Next slide" at bounding box center [1081, 318] width 36 height 36
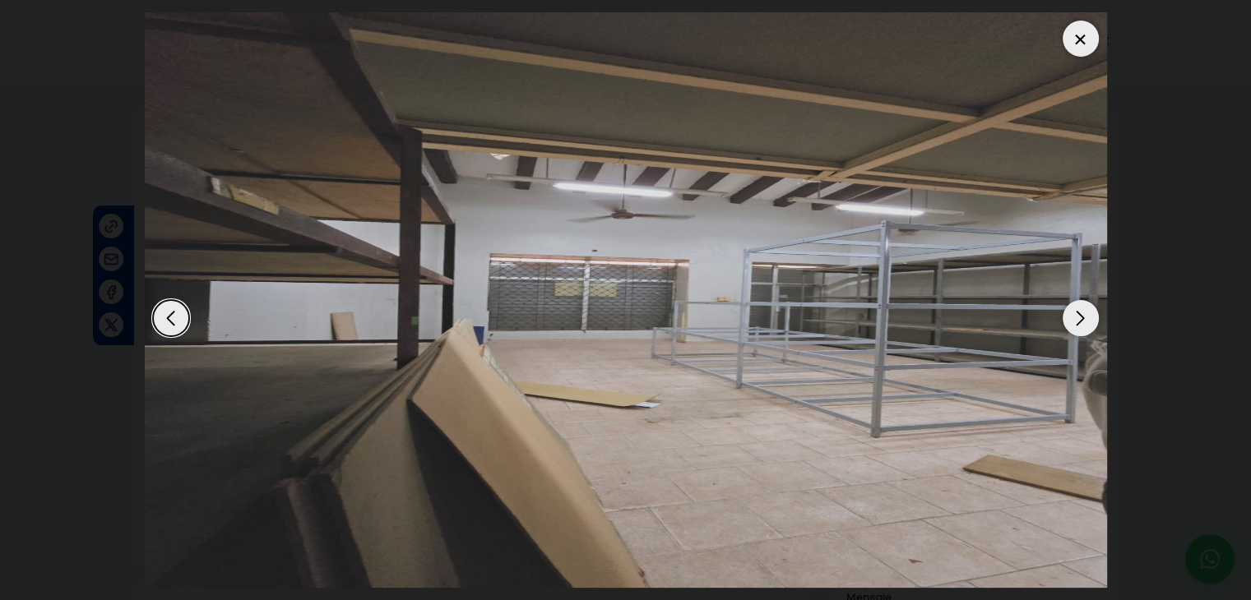
click at [1080, 44] on div at bounding box center [1081, 39] width 36 height 36
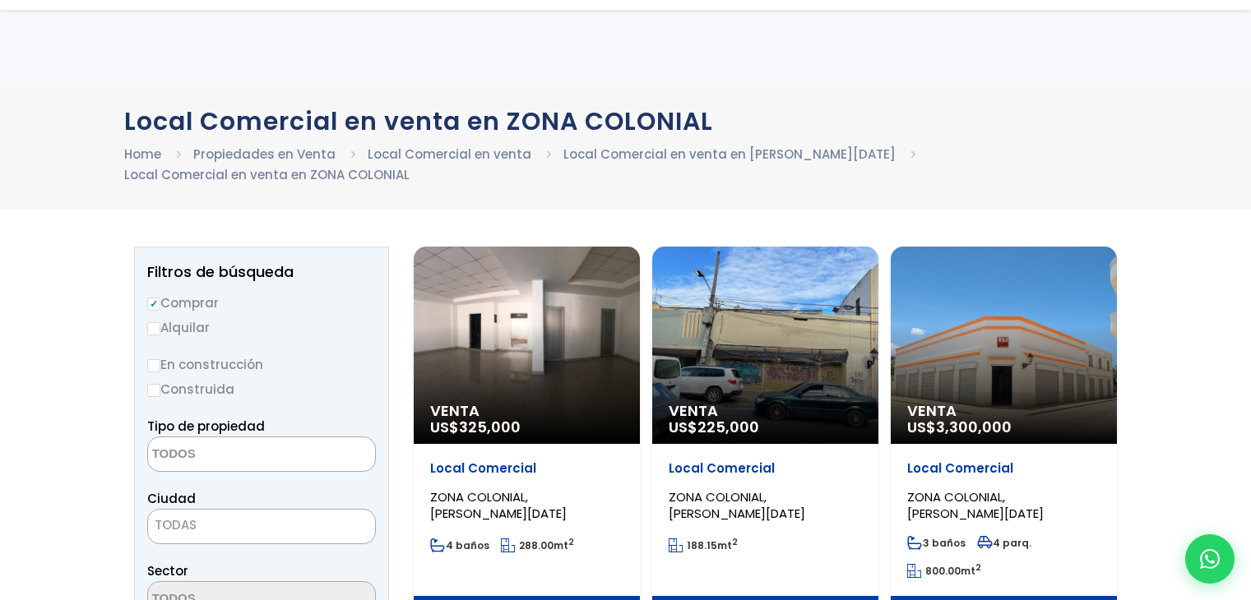
select select
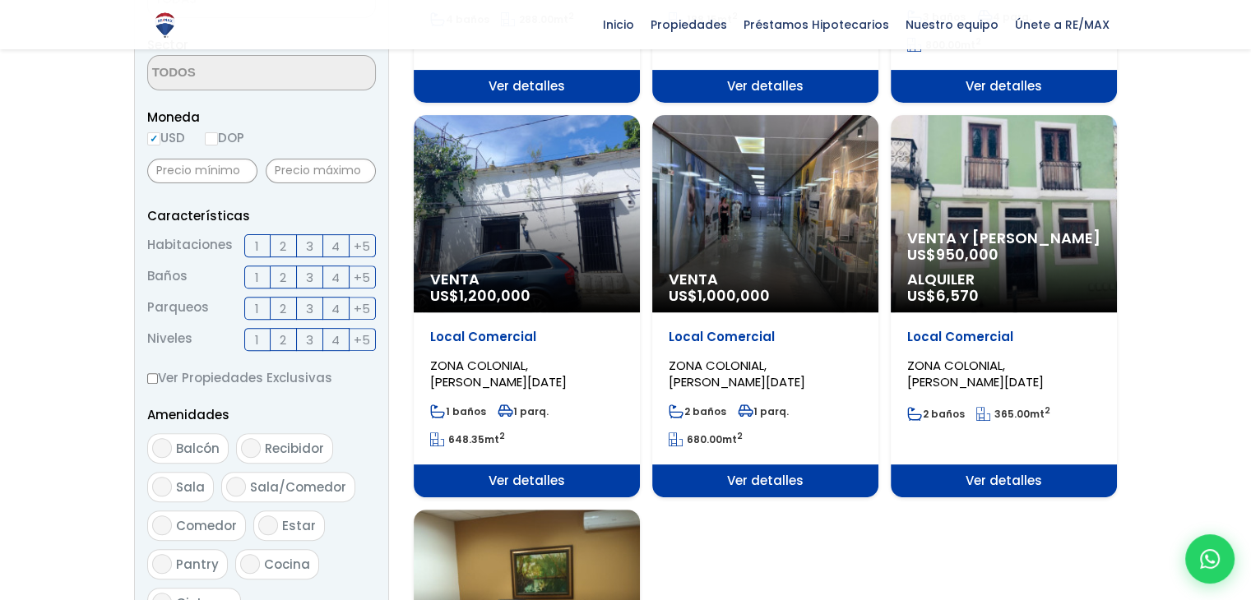
scroll to position [529, 0]
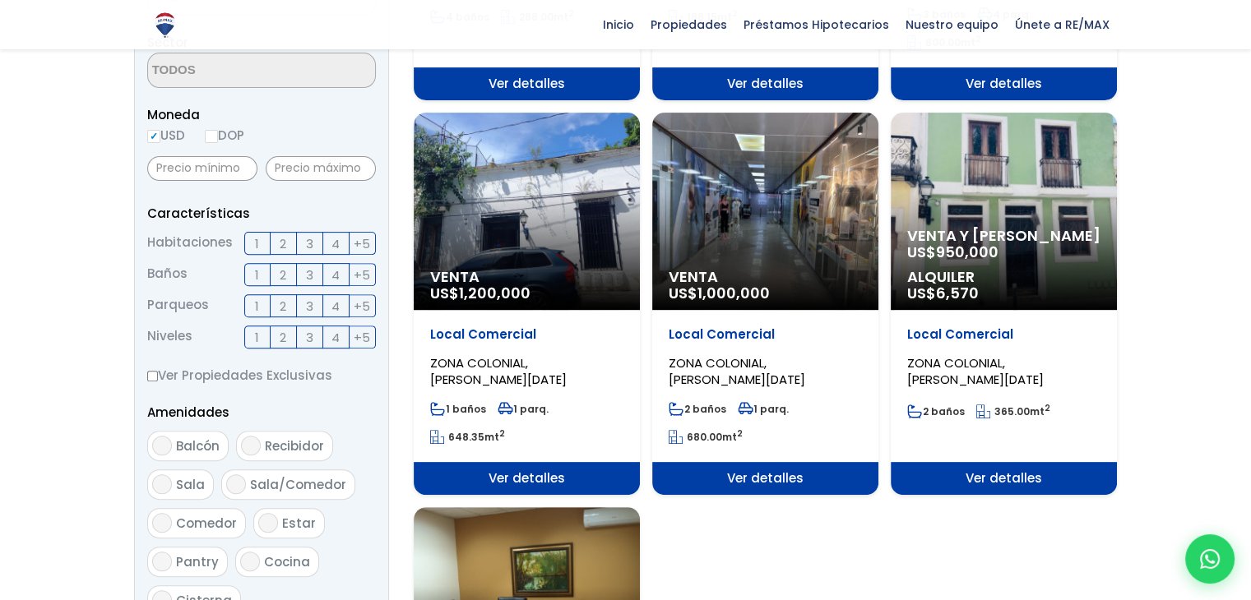
click at [538, 254] on div "Venta US$ 1,200,000" at bounding box center [527, 211] width 226 height 197
click at [476, 331] on p "Local Comercial" at bounding box center [526, 335] width 193 height 16
click at [510, 480] on span "Ver detalles" at bounding box center [527, 478] width 226 height 33
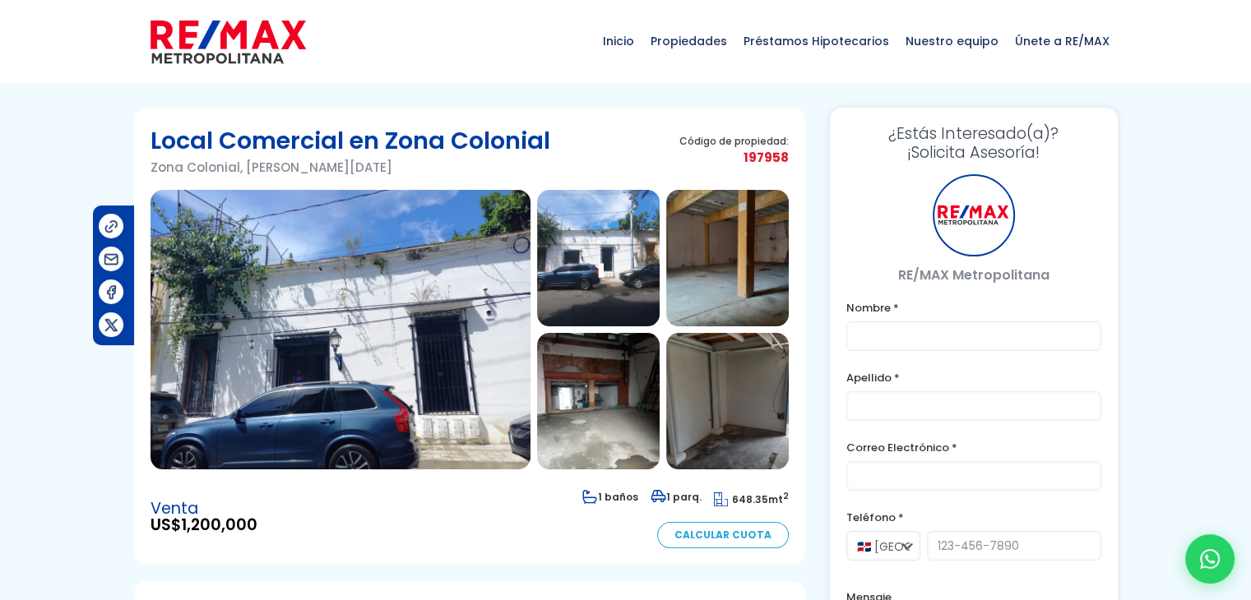
click at [464, 287] on img at bounding box center [341, 330] width 380 height 280
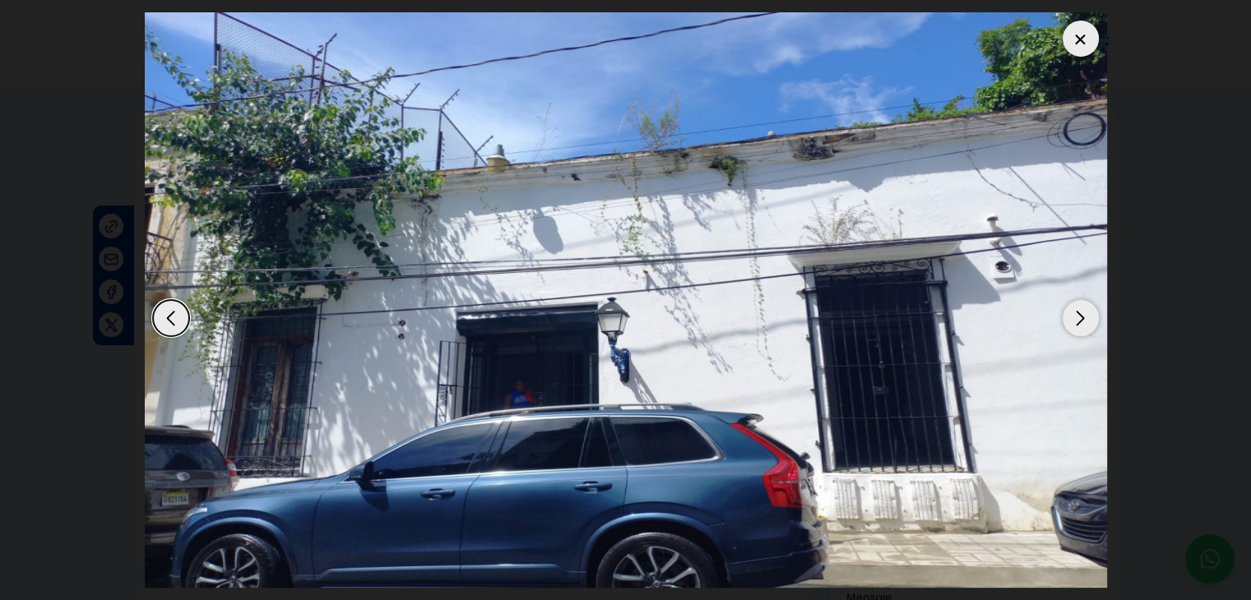
click at [1077, 315] on div "Next slide" at bounding box center [1081, 318] width 36 height 36
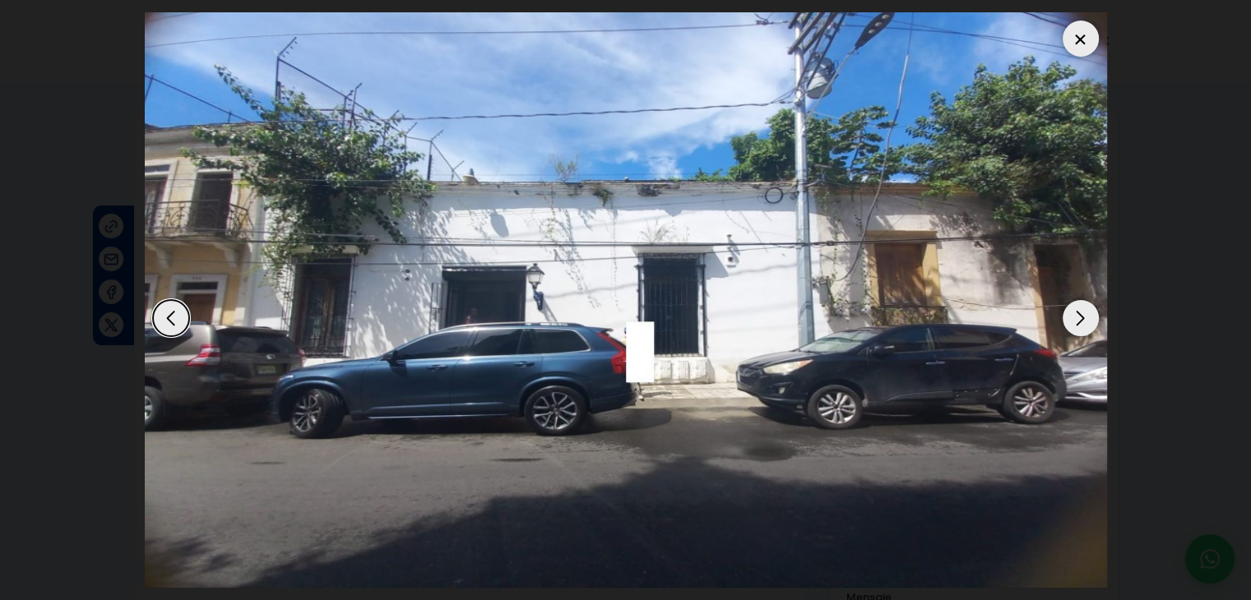
click at [1078, 315] on div "Next slide" at bounding box center [1081, 318] width 36 height 36
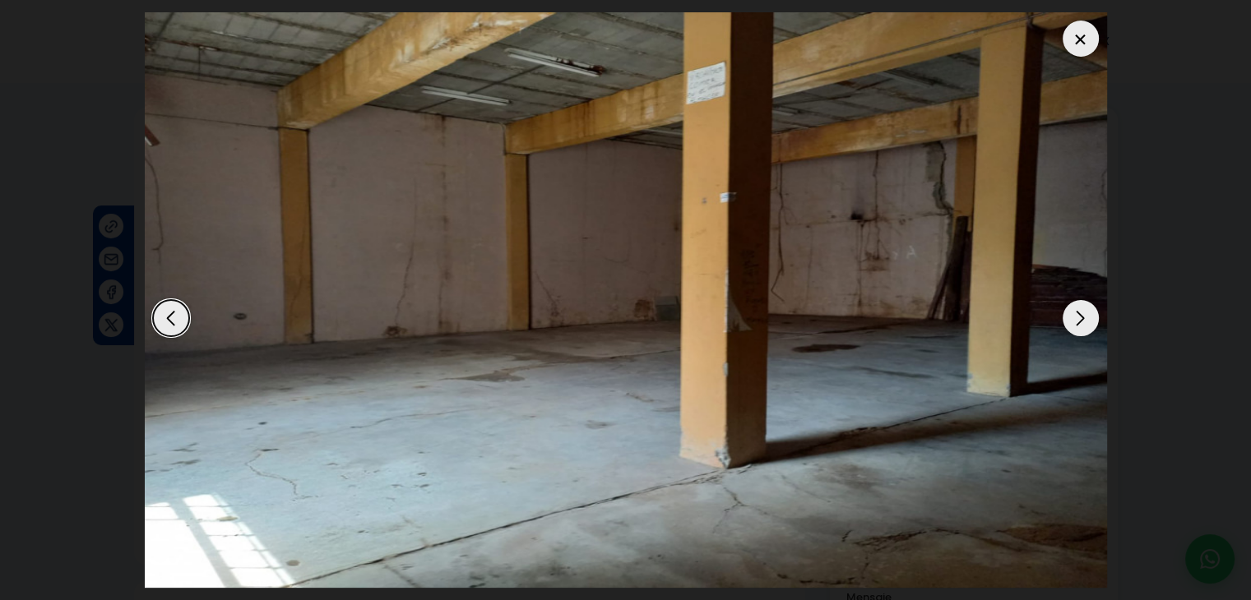
click at [1078, 315] on div "Next slide" at bounding box center [1081, 318] width 36 height 36
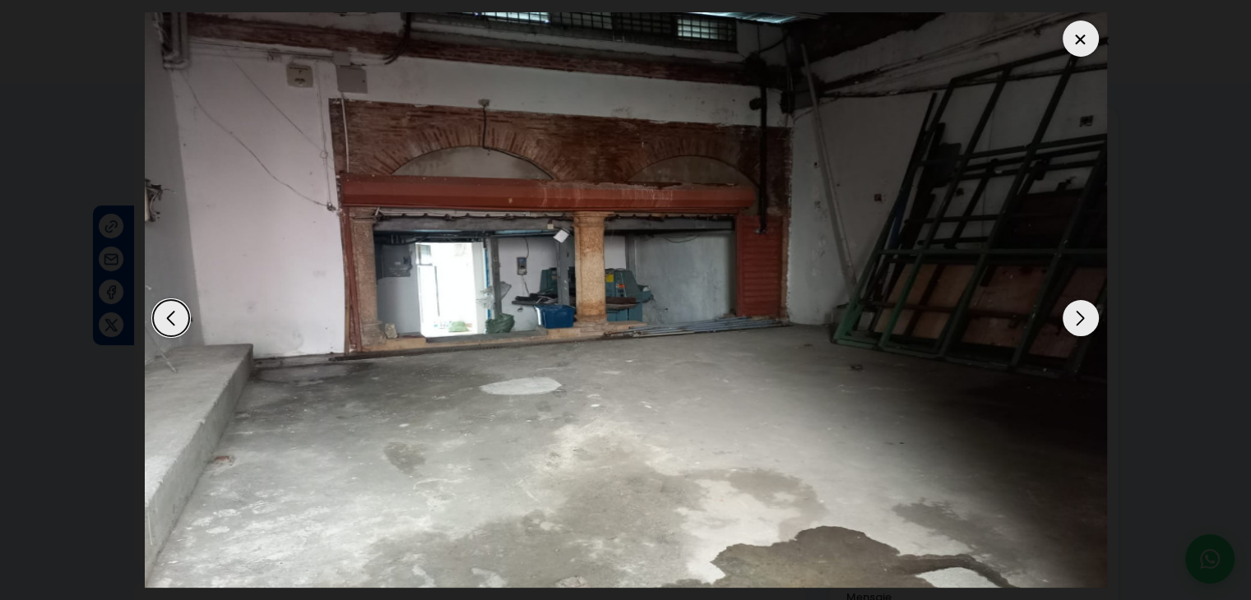
click at [1078, 315] on div "Next slide" at bounding box center [1081, 318] width 36 height 36
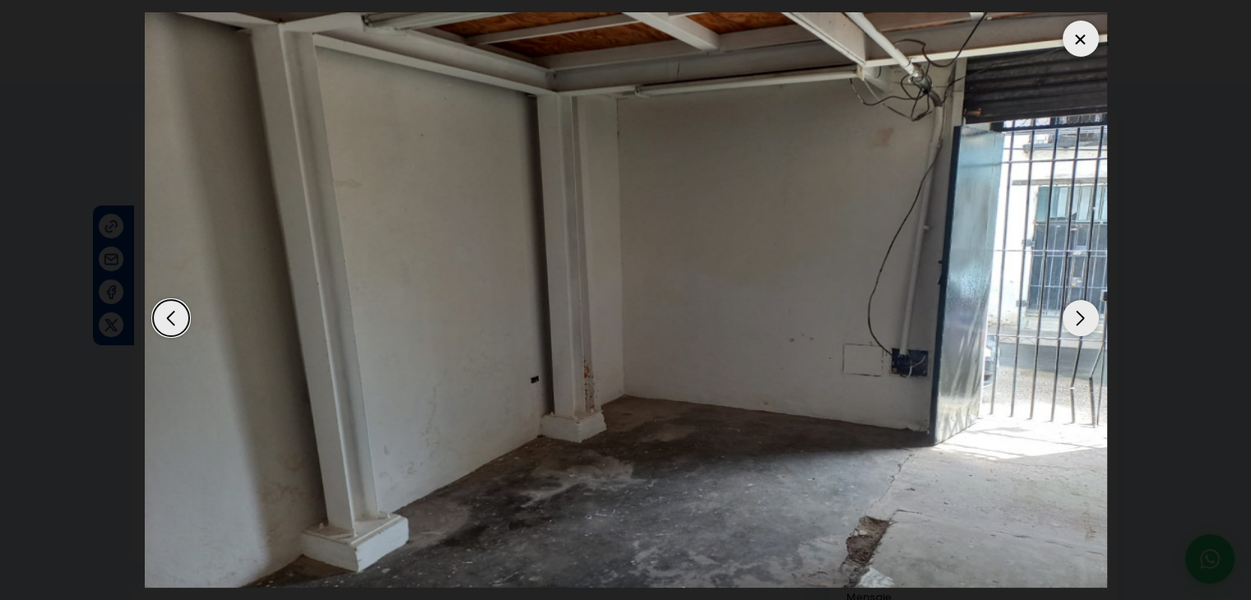
click at [1078, 315] on div "Next slide" at bounding box center [1081, 318] width 36 height 36
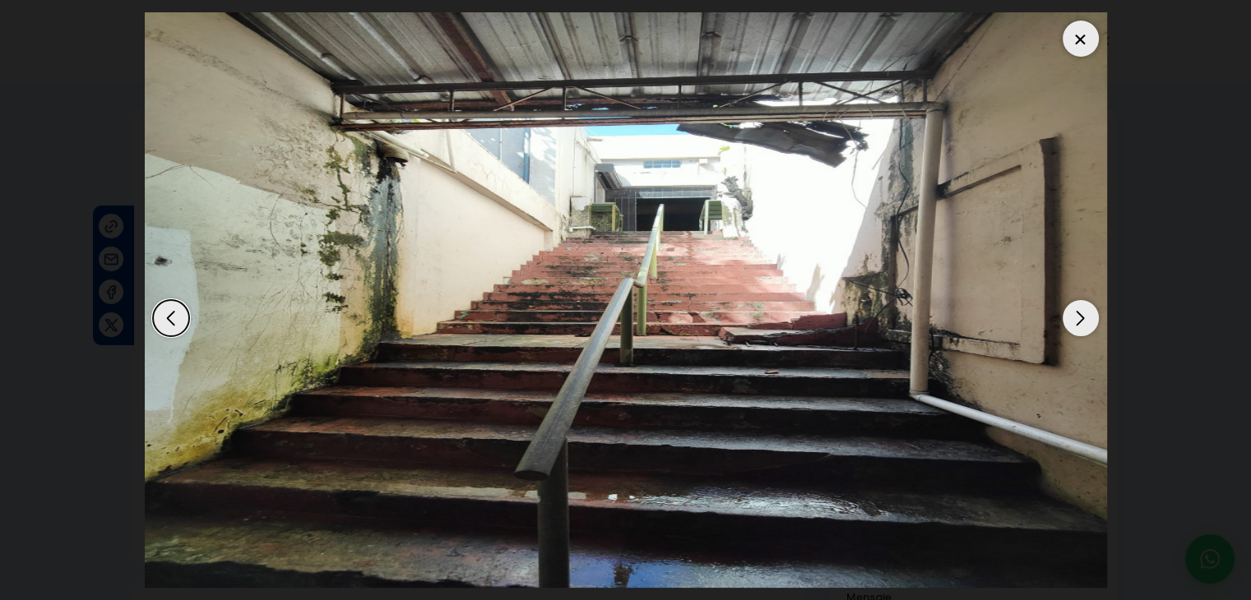
click at [1078, 315] on div "Next slide" at bounding box center [1081, 318] width 36 height 36
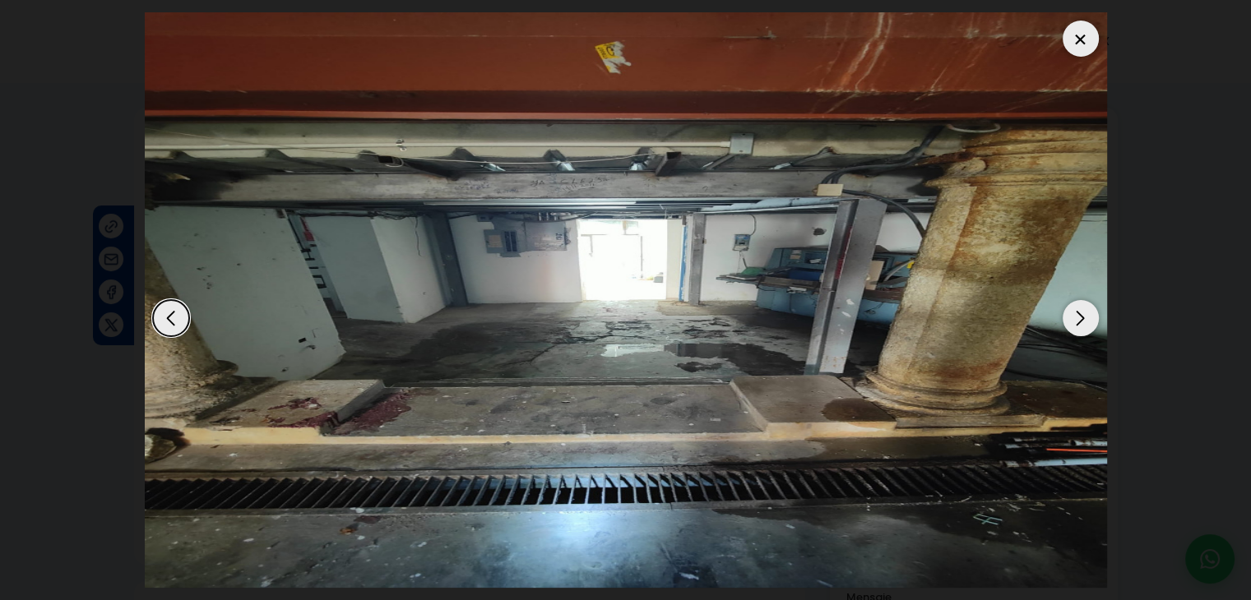
click at [1078, 315] on div "Next slide" at bounding box center [1081, 318] width 36 height 36
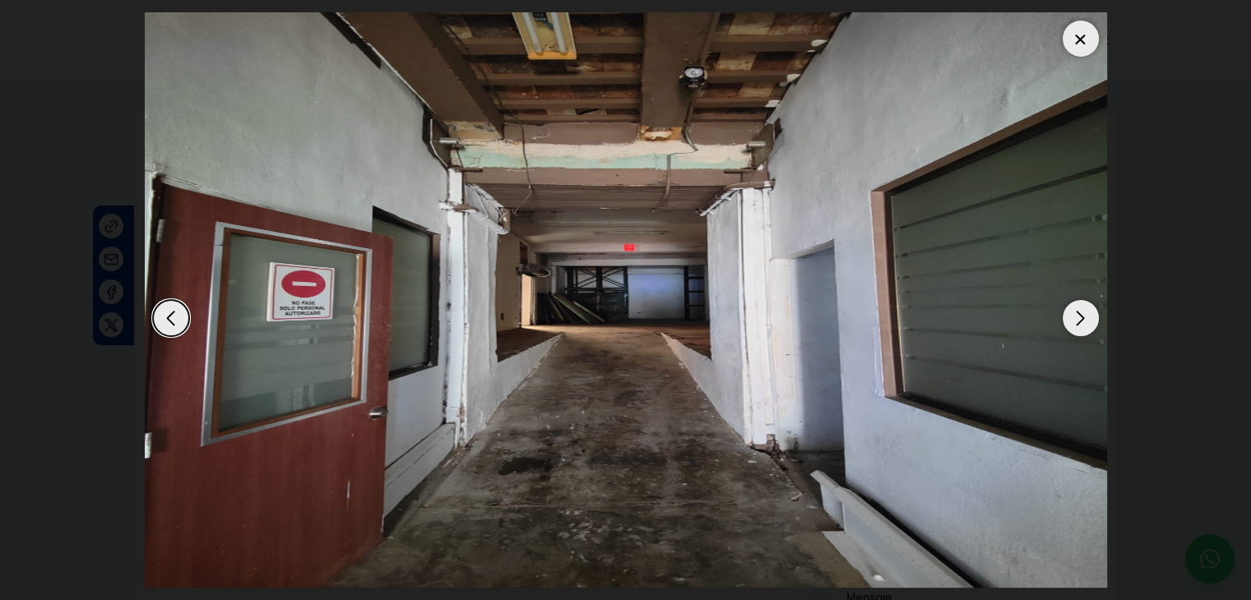
click at [1078, 315] on div "Next slide" at bounding box center [1081, 318] width 36 height 36
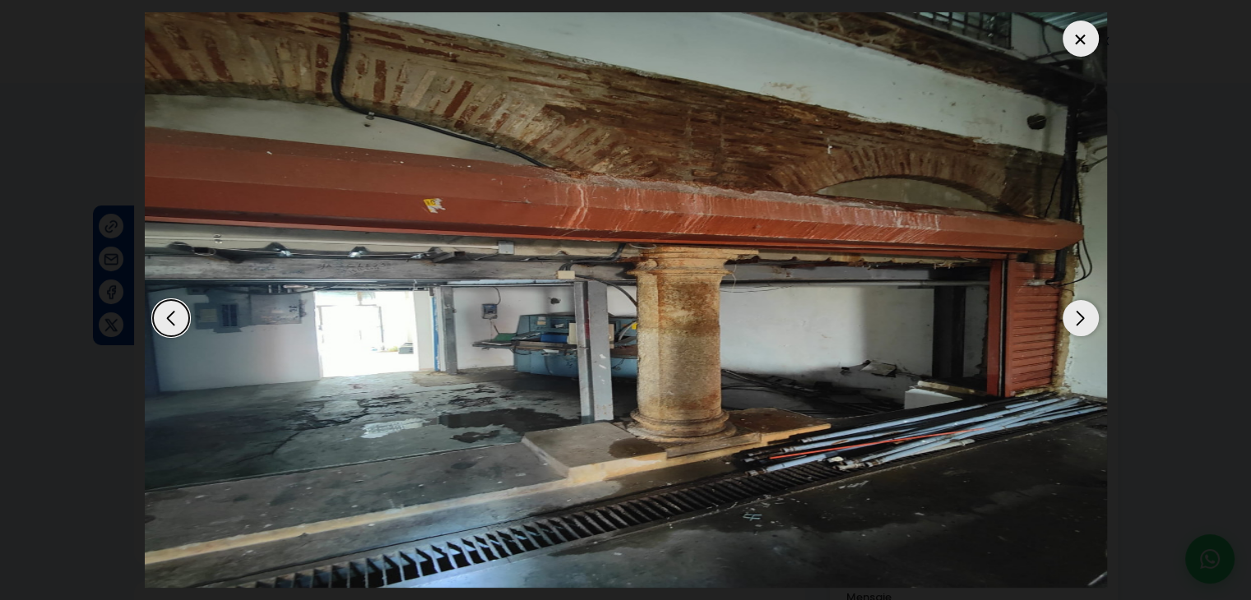
click at [1078, 315] on div "Next slide" at bounding box center [1081, 318] width 36 height 36
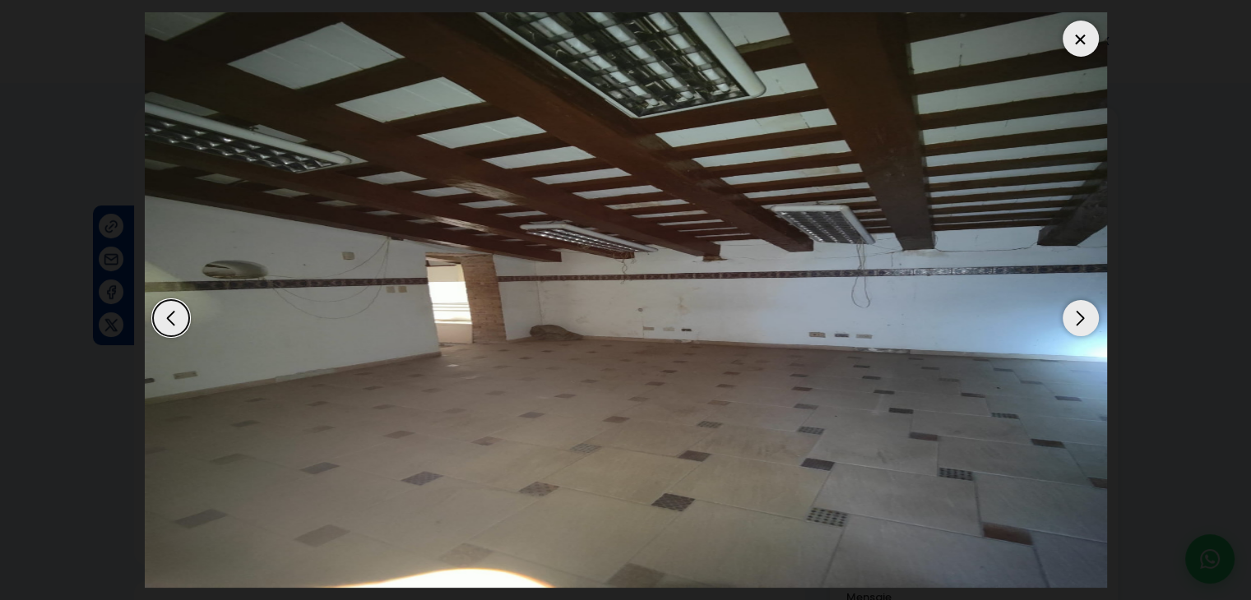
click at [1089, 39] on div at bounding box center [1081, 39] width 36 height 36
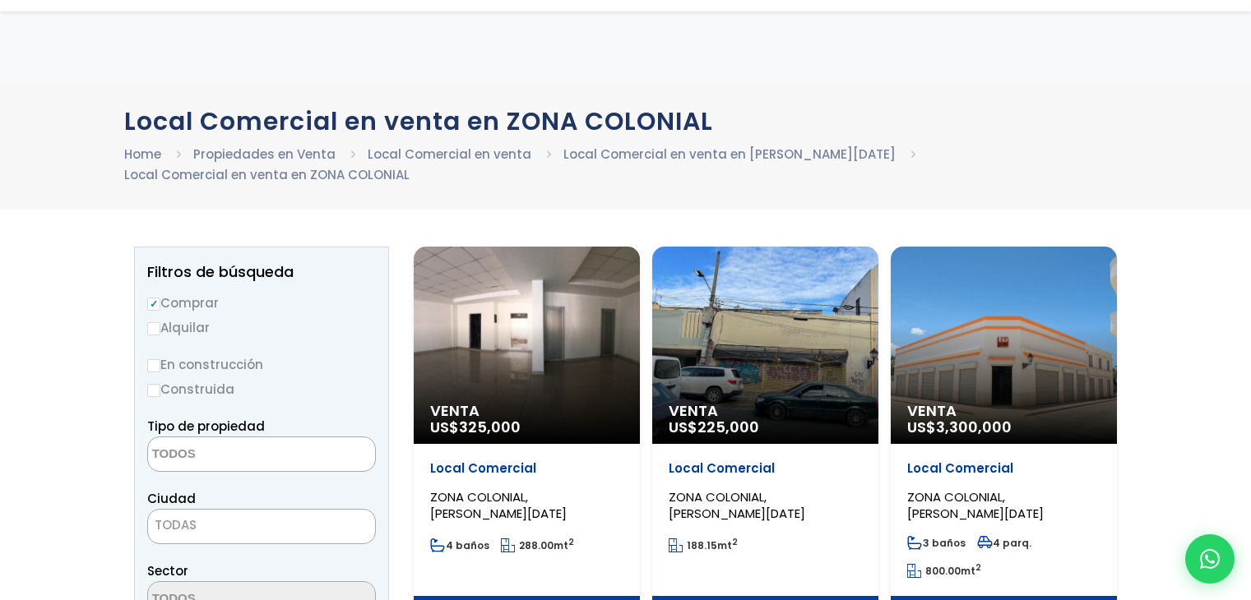
select select
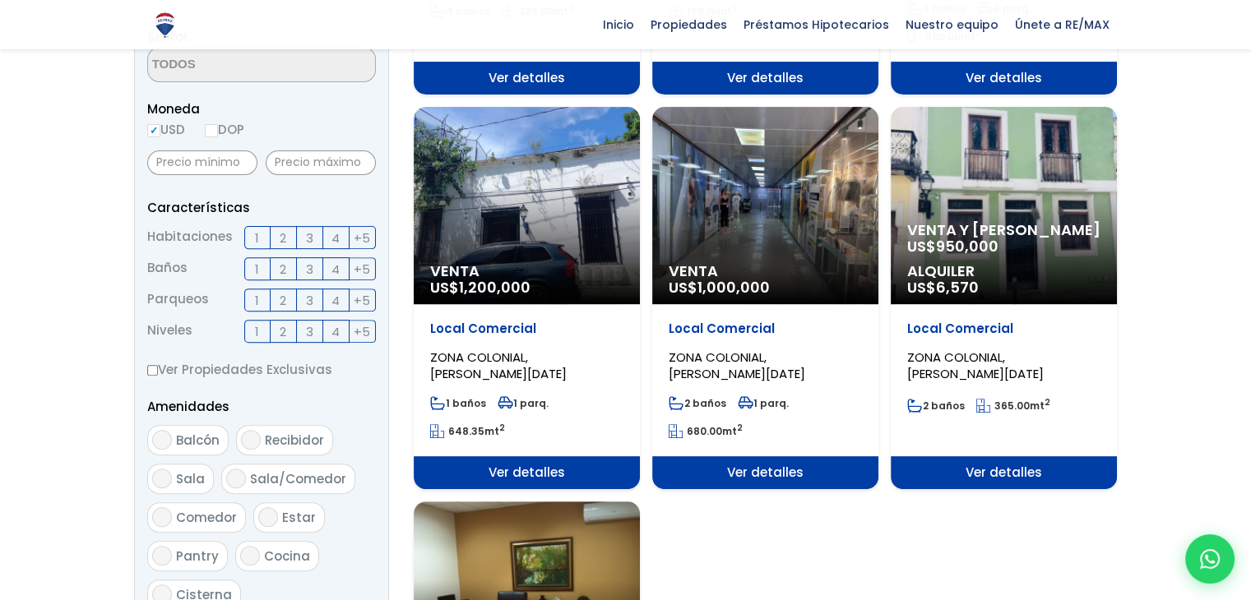
scroll to position [529, 0]
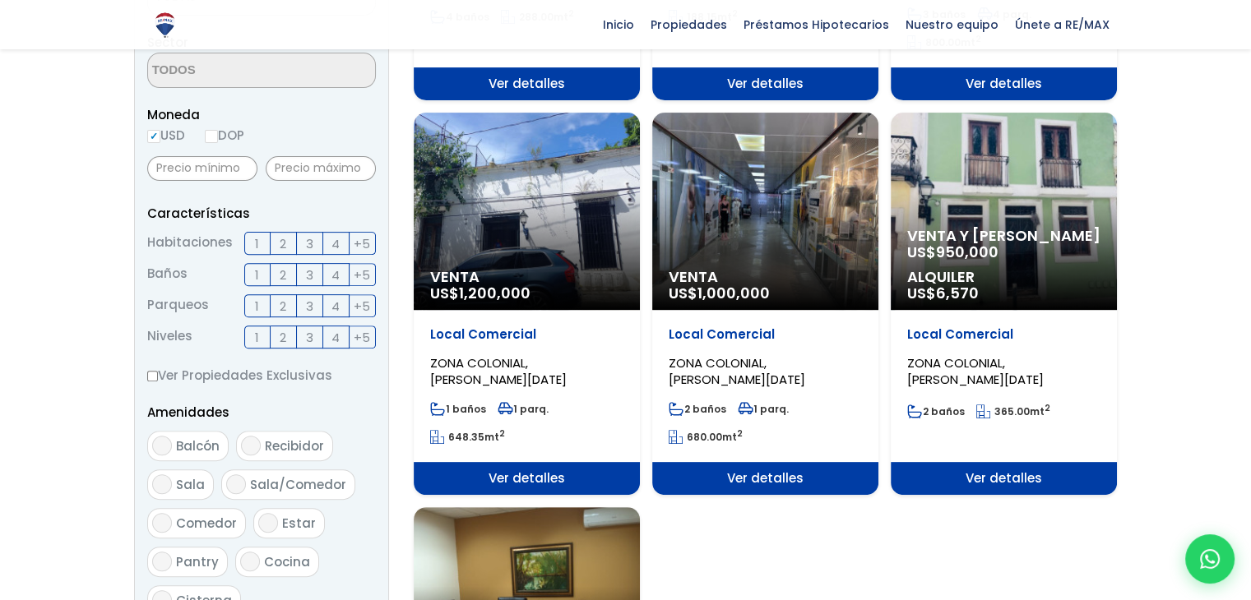
click at [1010, 478] on span "Ver detalles" at bounding box center [1004, 478] width 226 height 33
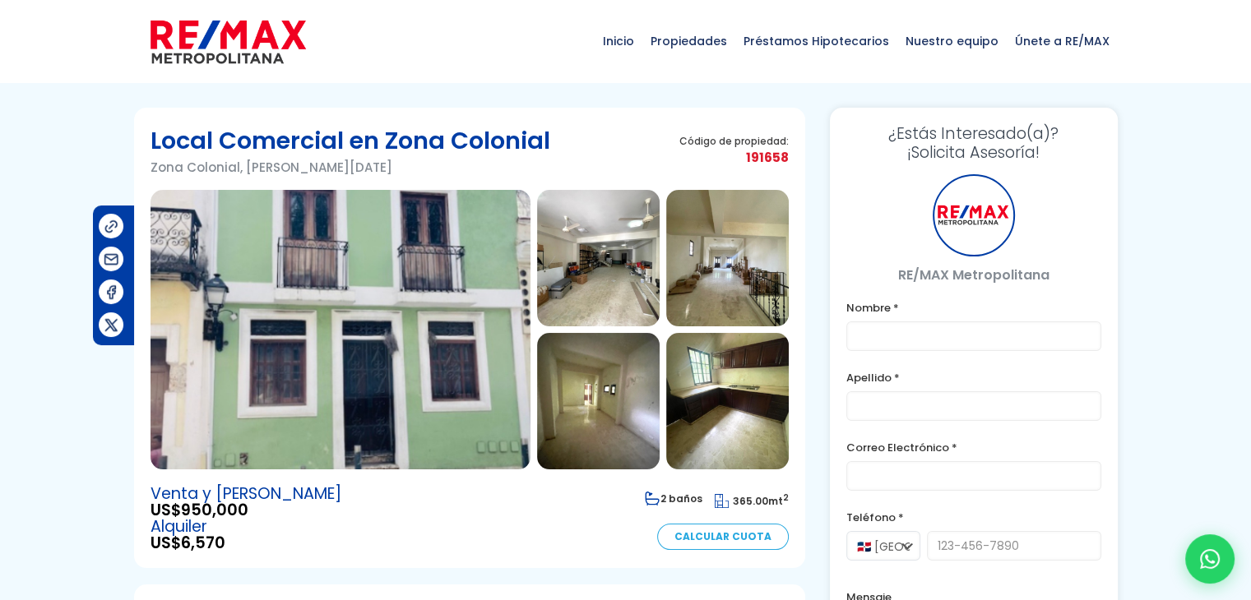
click at [434, 310] on img at bounding box center [341, 330] width 380 height 280
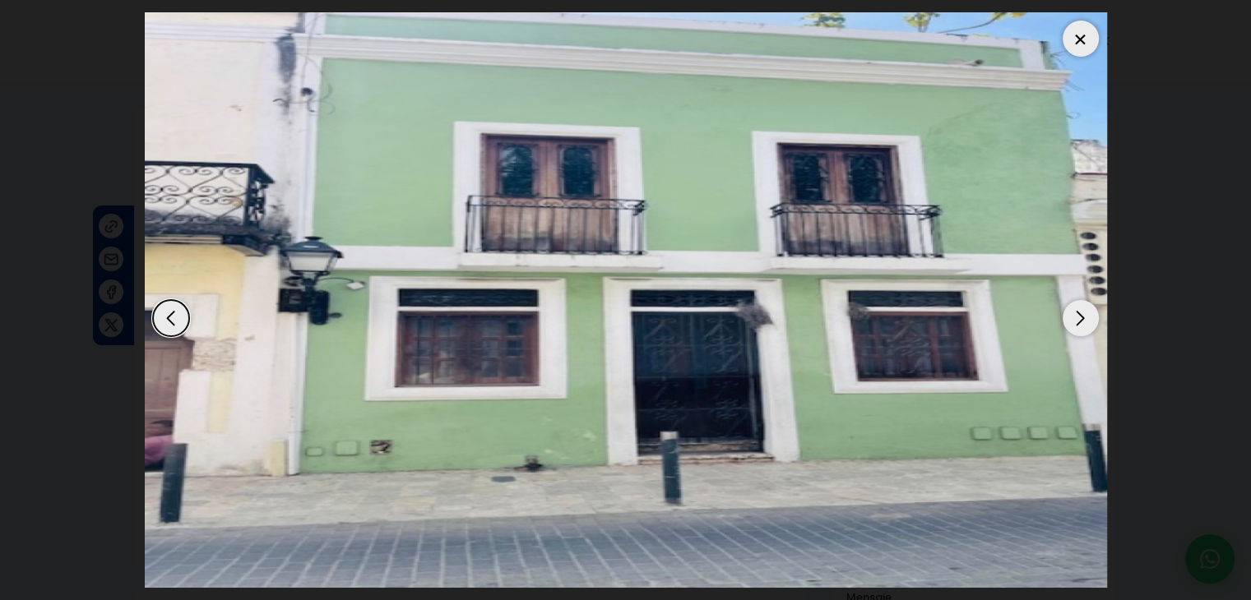
click at [1083, 313] on div "Next slide" at bounding box center [1081, 318] width 36 height 36
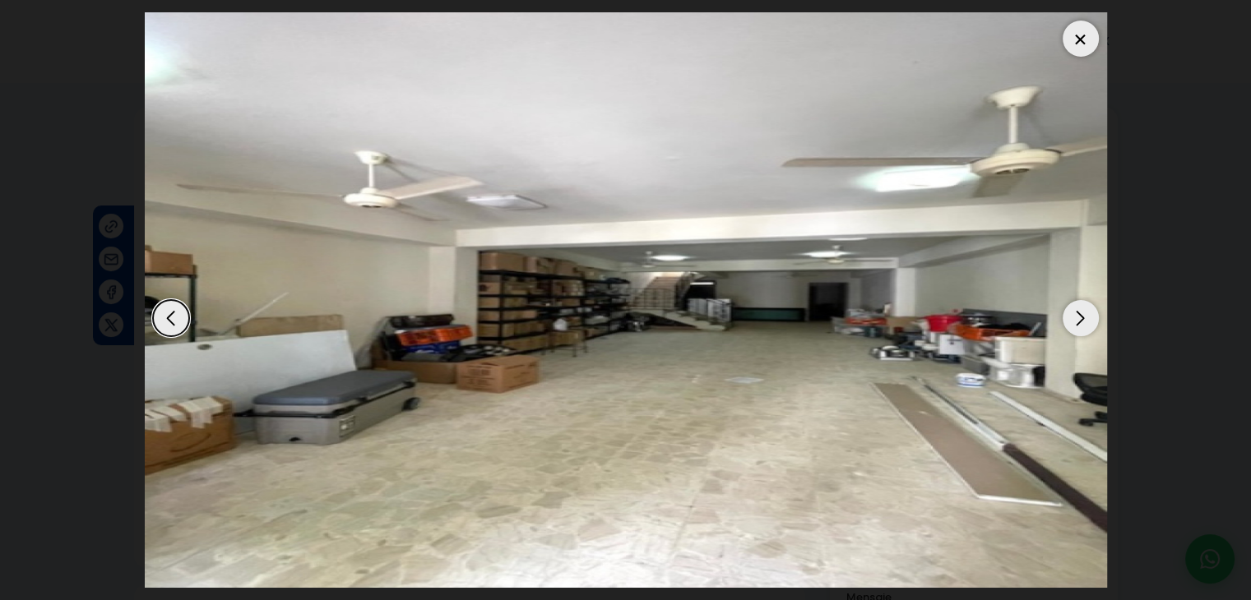
click at [1083, 313] on div "Next slide" at bounding box center [1081, 318] width 36 height 36
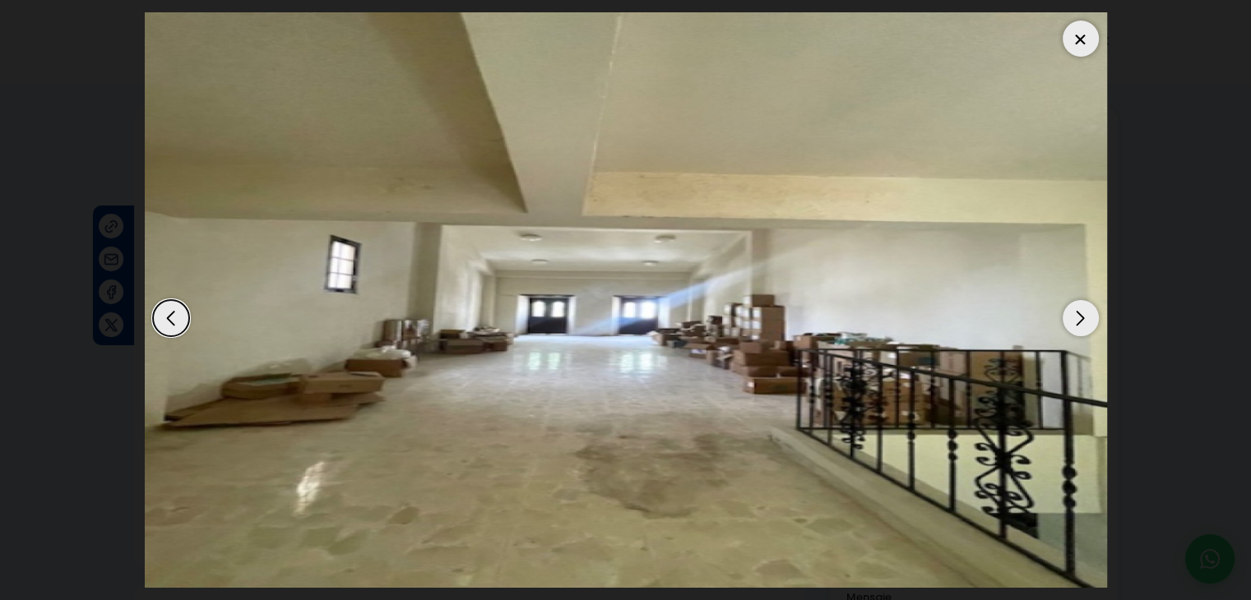
click at [1083, 313] on div "Next slide" at bounding box center [1081, 318] width 36 height 36
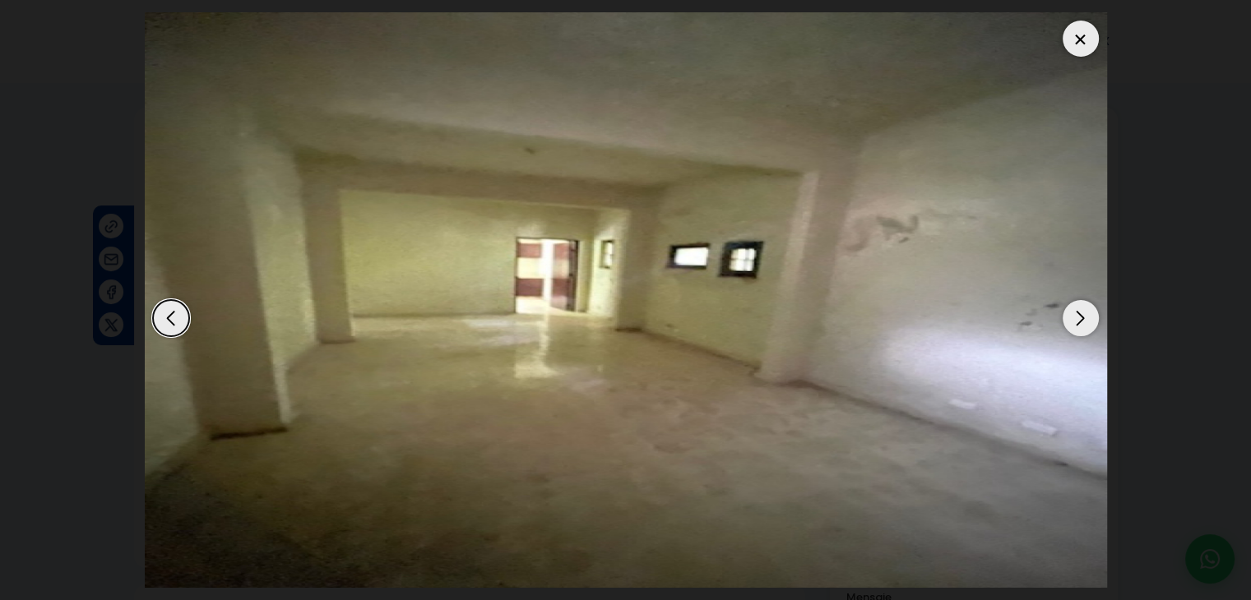
click at [1083, 313] on div "Next slide" at bounding box center [1081, 318] width 36 height 36
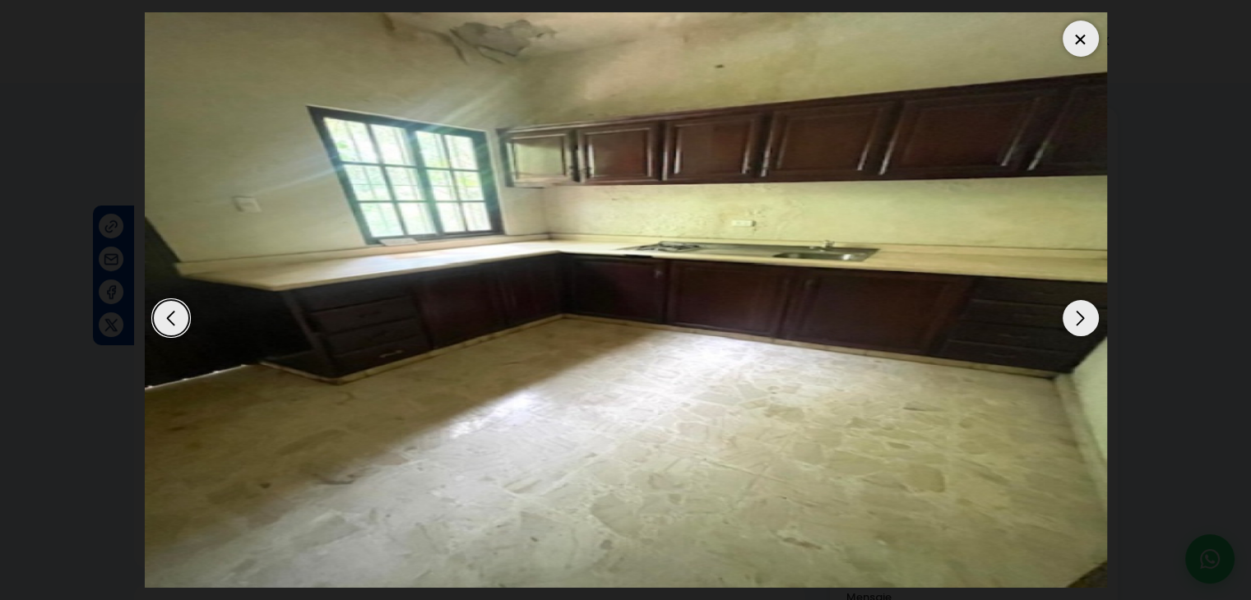
click at [1083, 313] on div "Next slide" at bounding box center [1081, 318] width 36 height 36
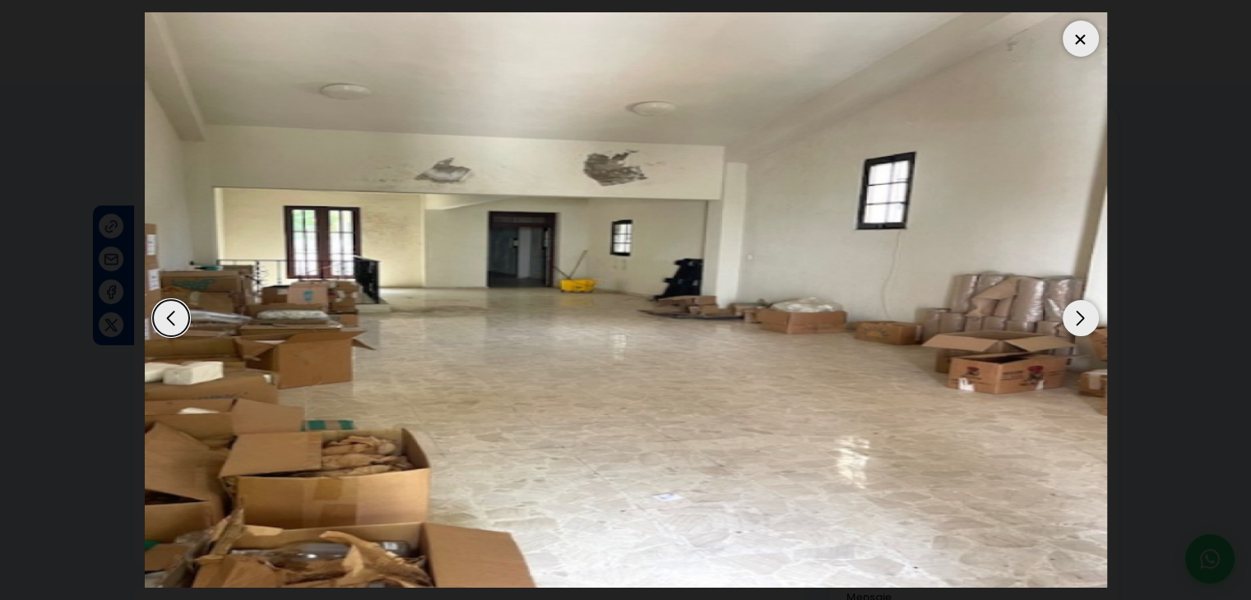
click at [1083, 313] on div "Next slide" at bounding box center [1081, 318] width 36 height 36
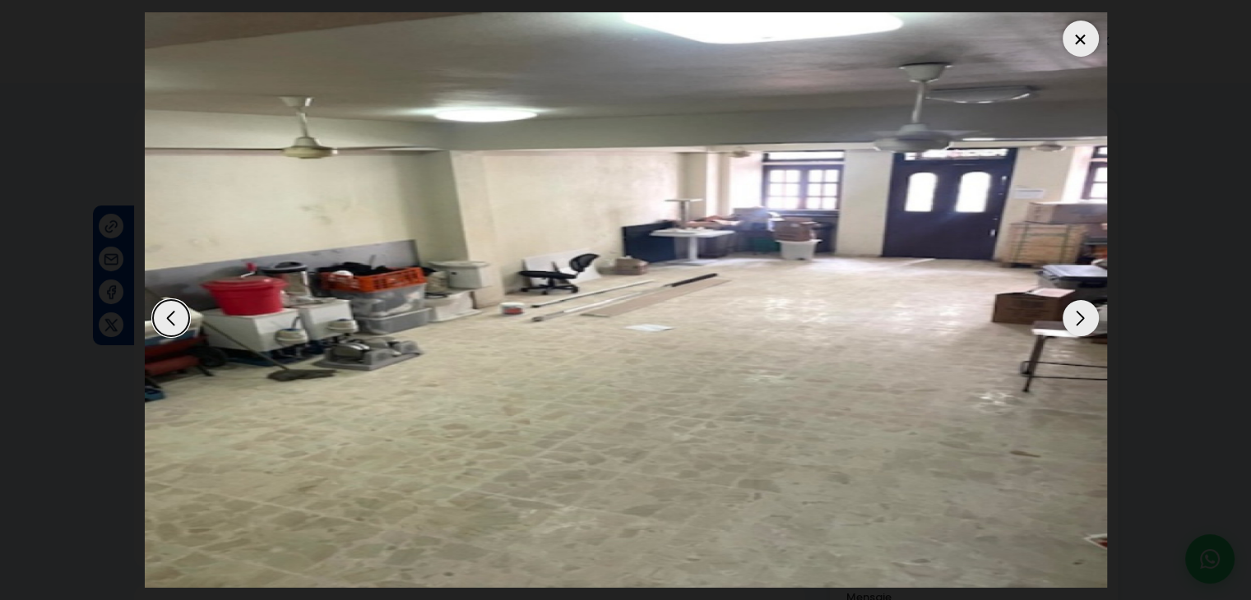
click at [1083, 313] on div "Next slide" at bounding box center [1081, 318] width 36 height 36
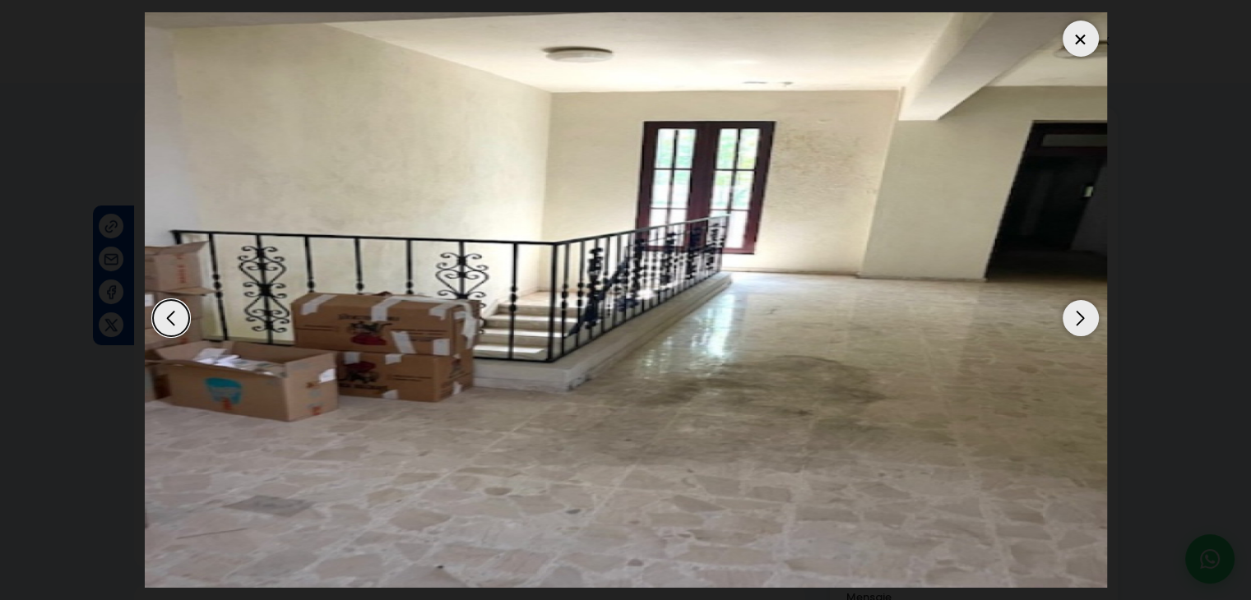
click at [1083, 313] on div "Next slide" at bounding box center [1081, 318] width 36 height 36
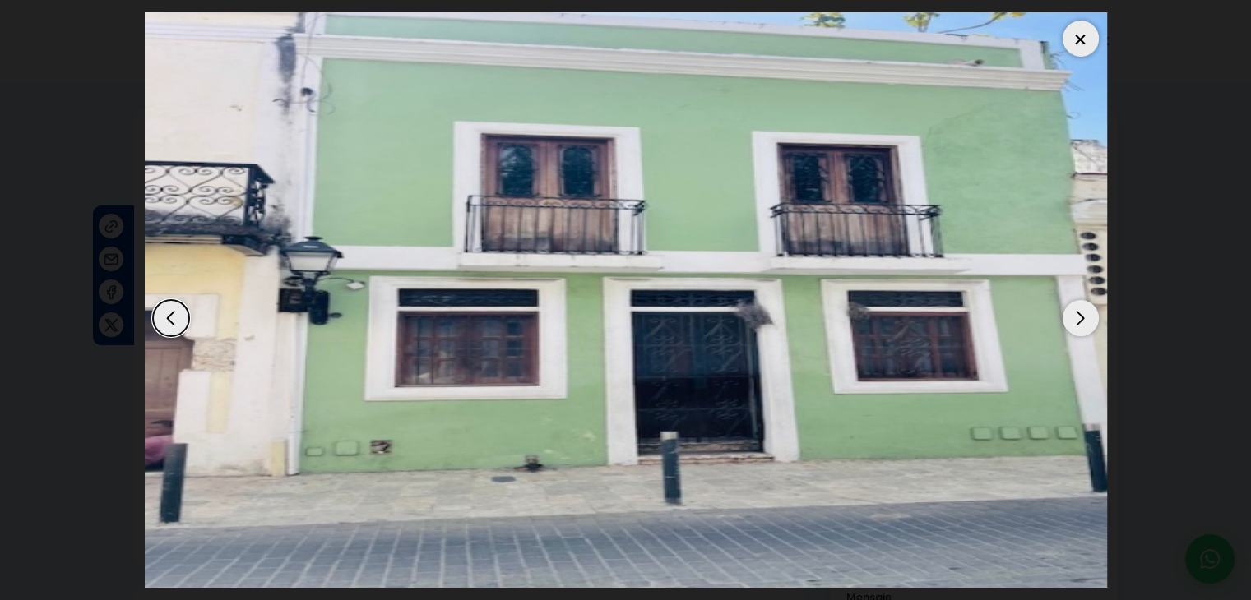
click at [1082, 24] on div at bounding box center [1081, 39] width 36 height 36
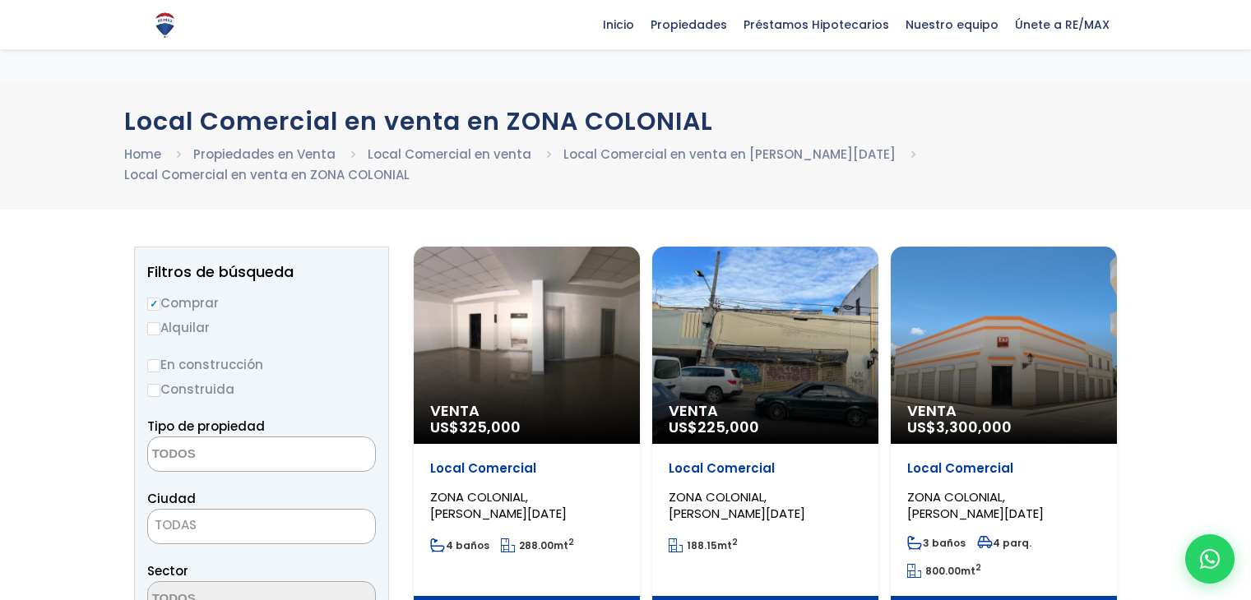
select select
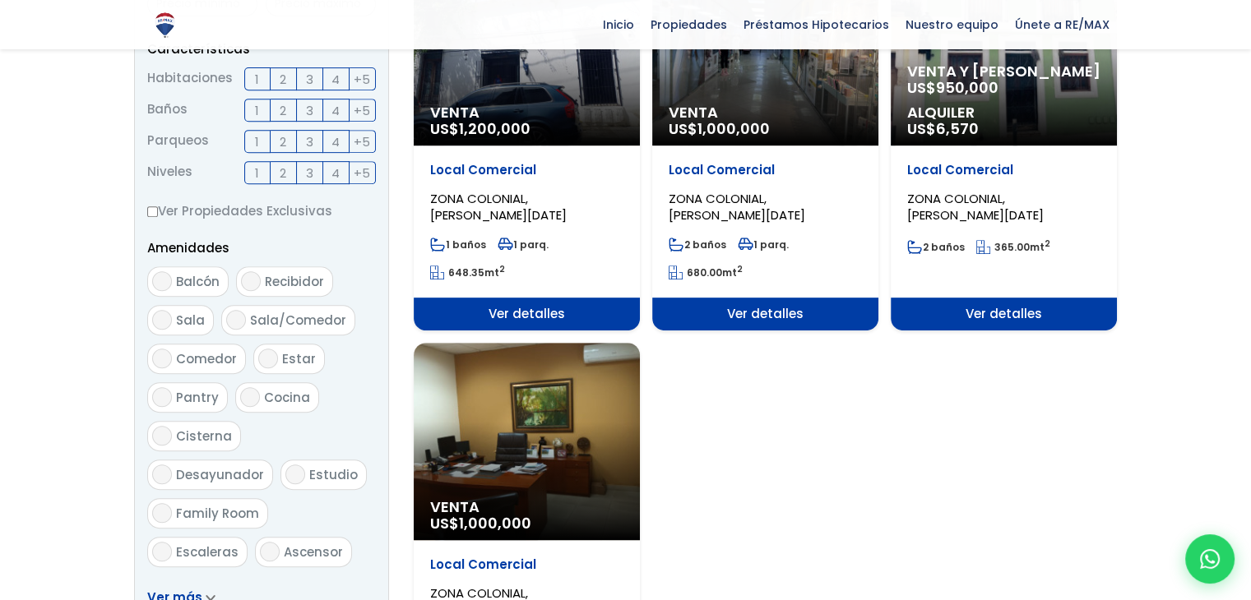
scroll to position [727, 0]
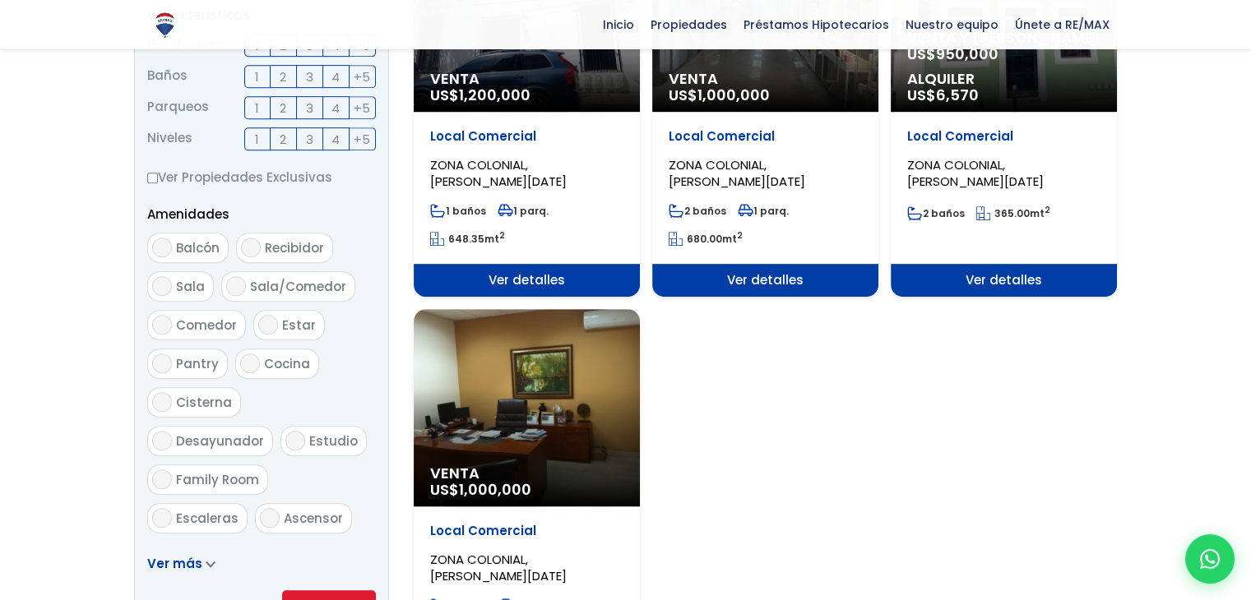
click at [771, 284] on span "Ver detalles" at bounding box center [765, 280] width 226 height 33
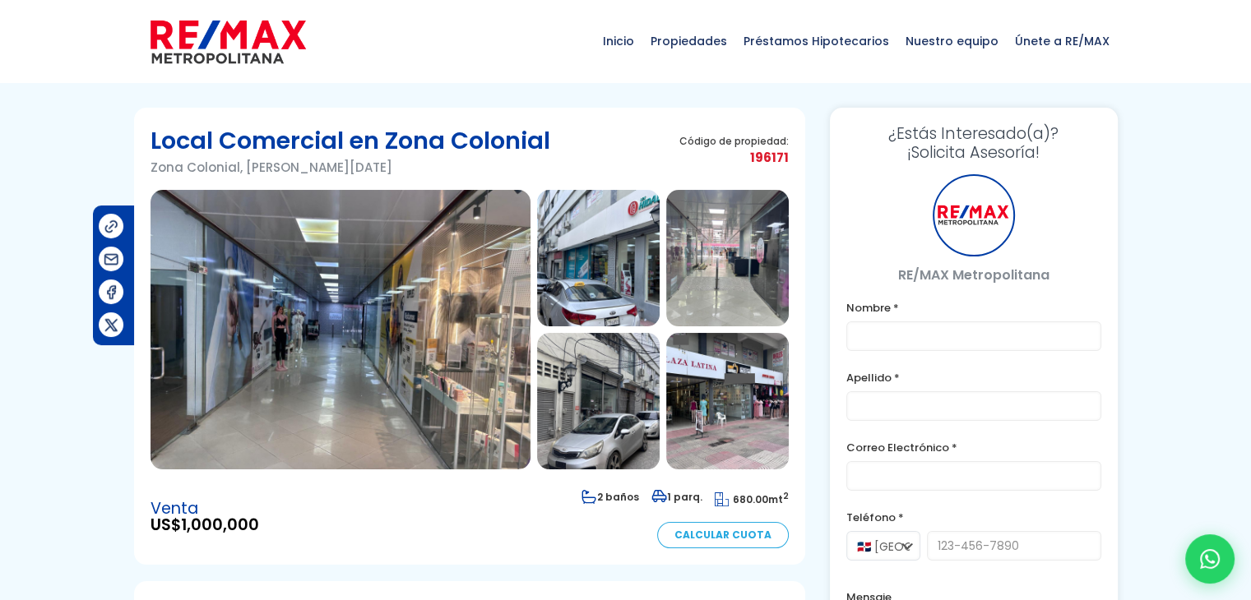
click at [430, 311] on img at bounding box center [341, 330] width 380 height 280
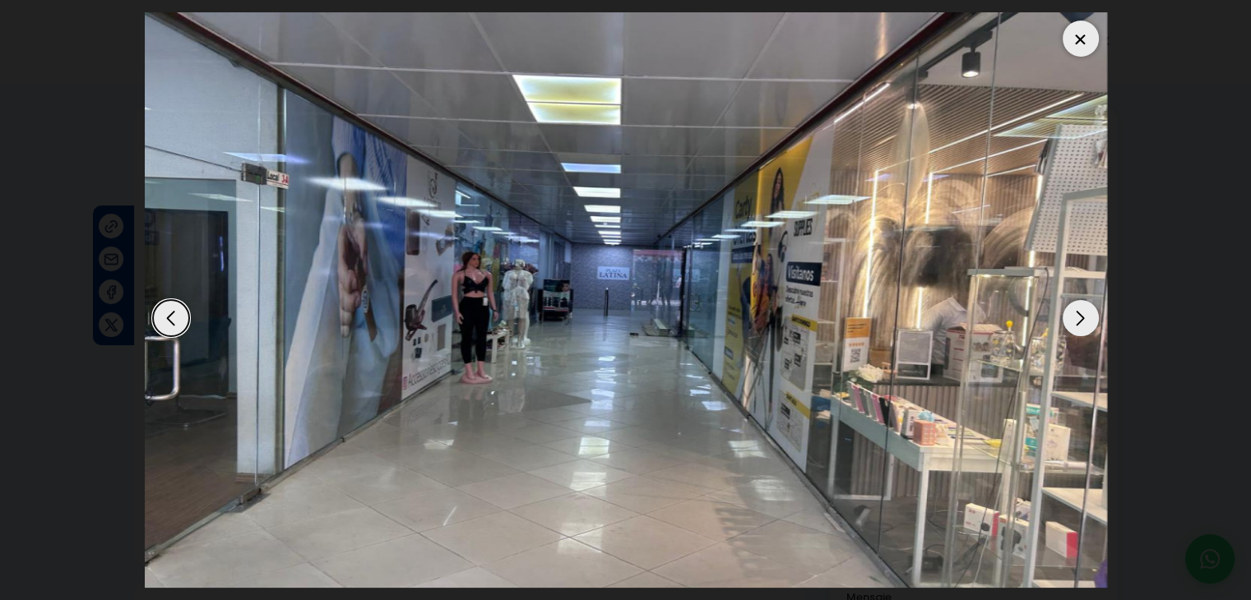
click at [1085, 313] on div "Next slide" at bounding box center [1081, 318] width 36 height 36
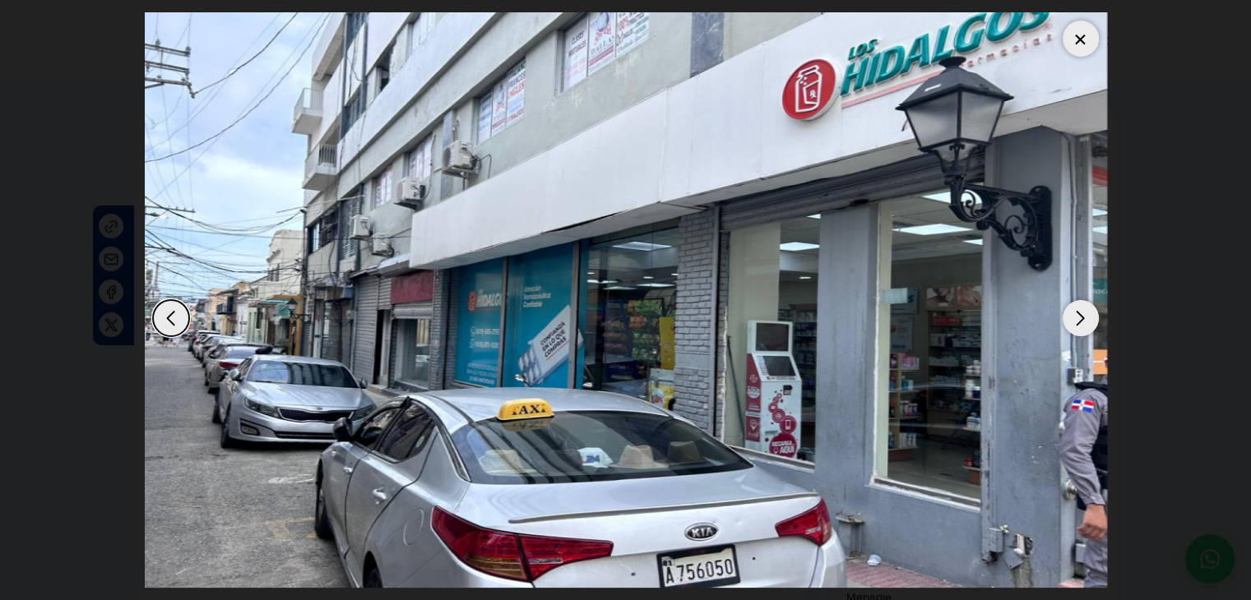
click at [1085, 313] on div "Next slide" at bounding box center [1081, 318] width 36 height 36
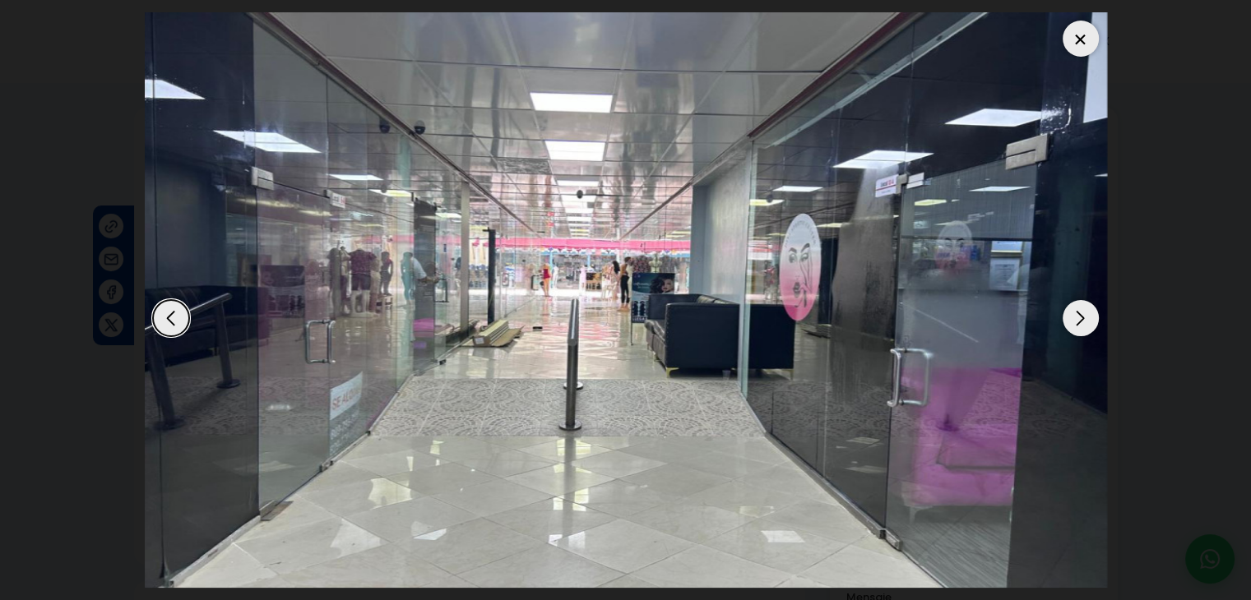
click at [1085, 313] on div "Next slide" at bounding box center [1081, 318] width 36 height 36
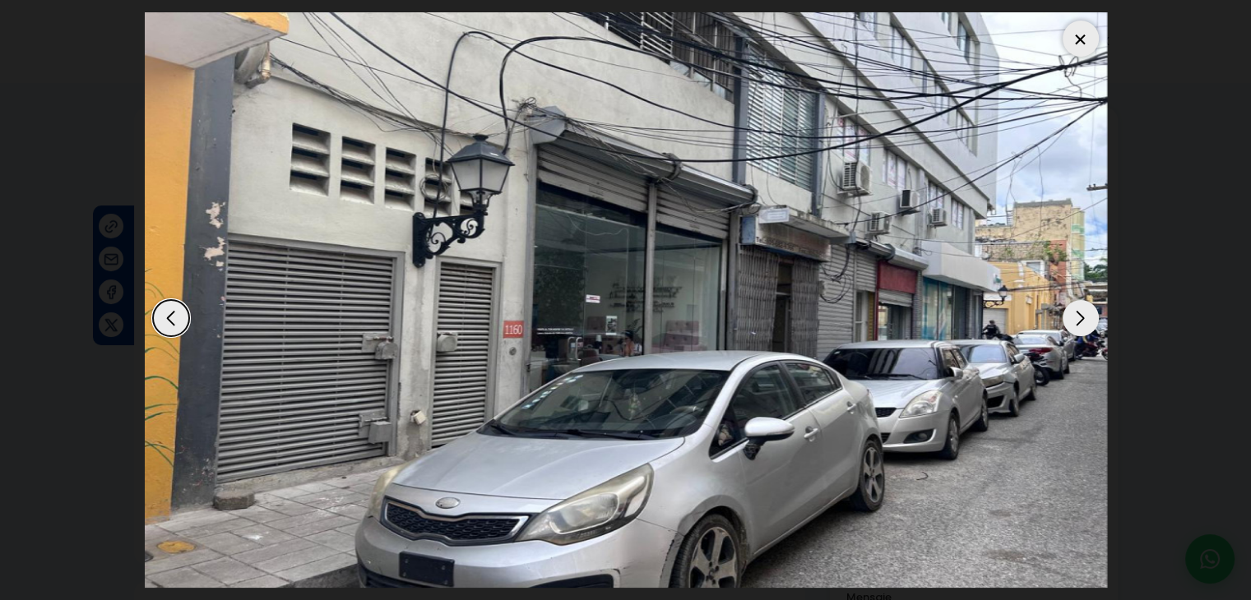
click at [1085, 313] on div "Next slide" at bounding box center [1081, 318] width 36 height 36
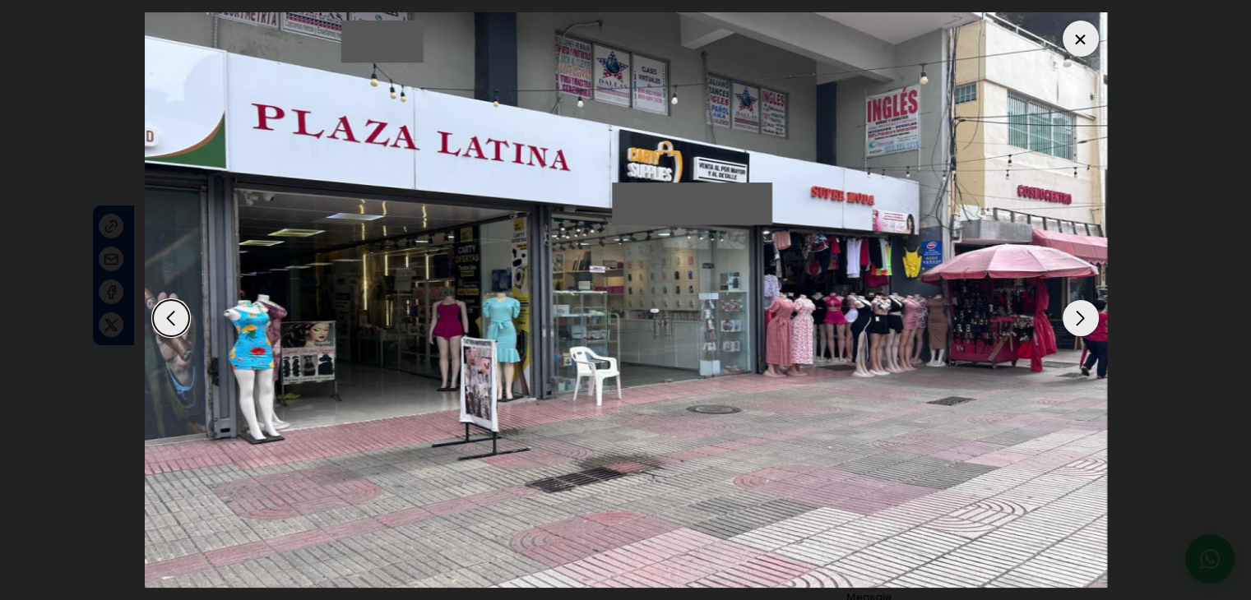
click at [1085, 313] on div "Next slide" at bounding box center [1081, 318] width 36 height 36
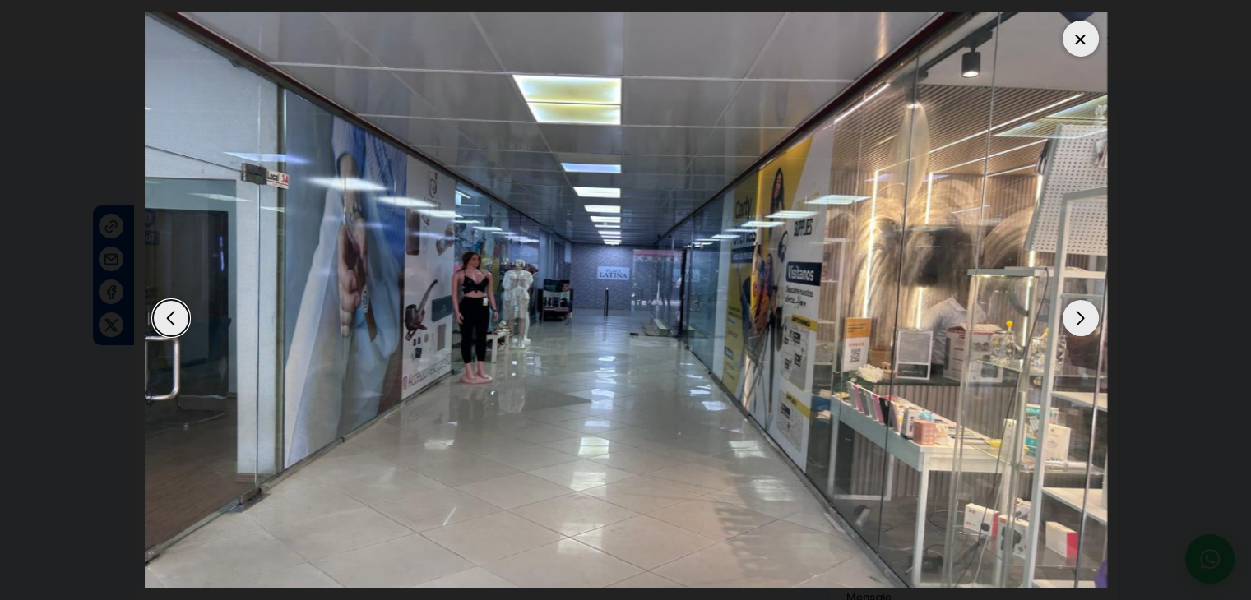
click at [1085, 313] on div "Next slide" at bounding box center [1081, 318] width 36 height 36
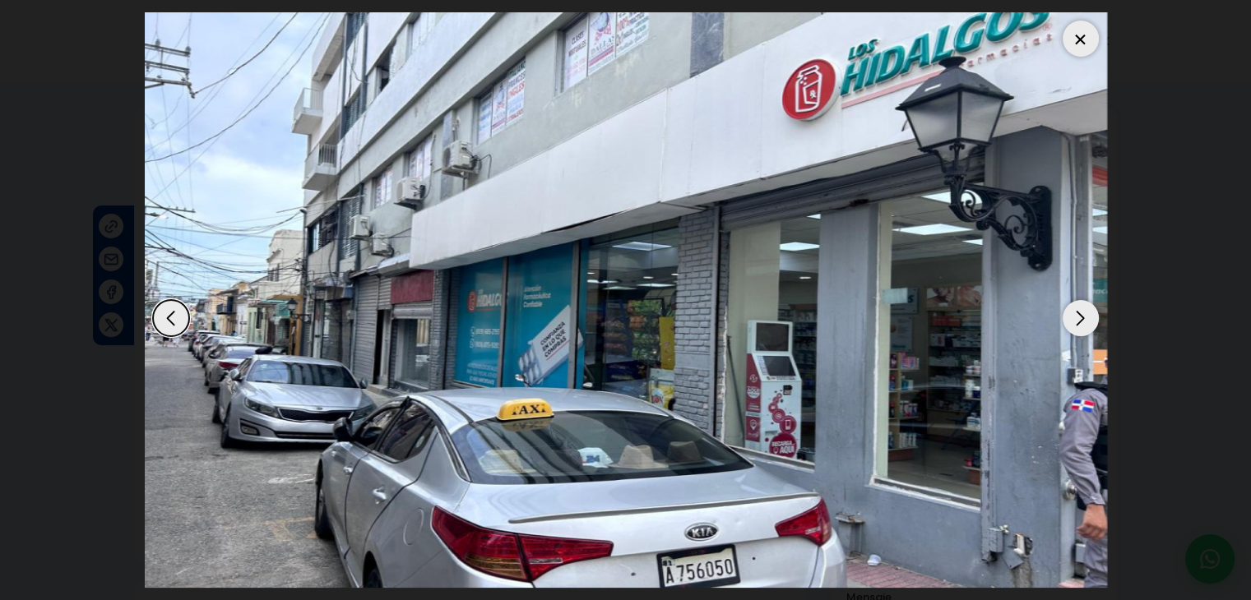
click at [1079, 33] on div at bounding box center [1081, 39] width 36 height 36
